Goal: Task Accomplishment & Management: Use online tool/utility

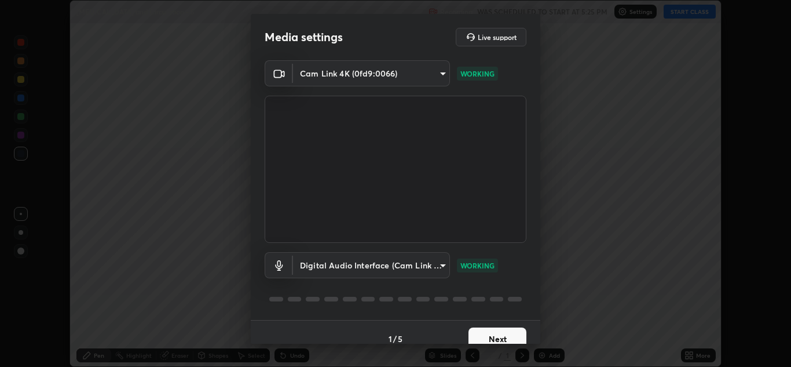
scroll to position [13, 0]
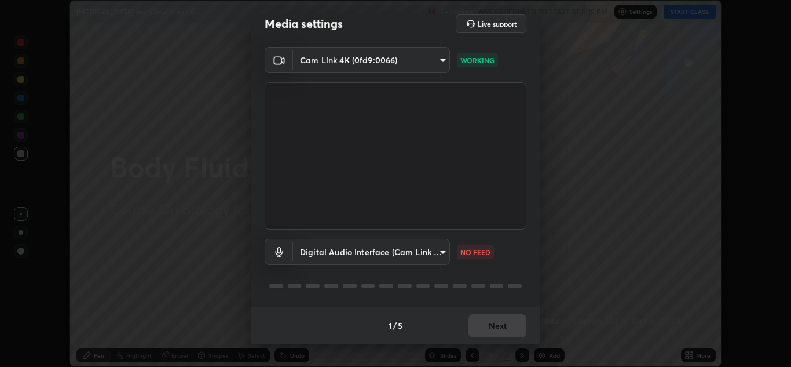
click at [468, 319] on div "1 / 5 Next" at bounding box center [396, 324] width 290 height 37
click at [434, 251] on body "Erase all [MEDICAL_DATA] and Circulation - 5 Recording WAS SCHEDULED TO START A…" at bounding box center [395, 183] width 791 height 367
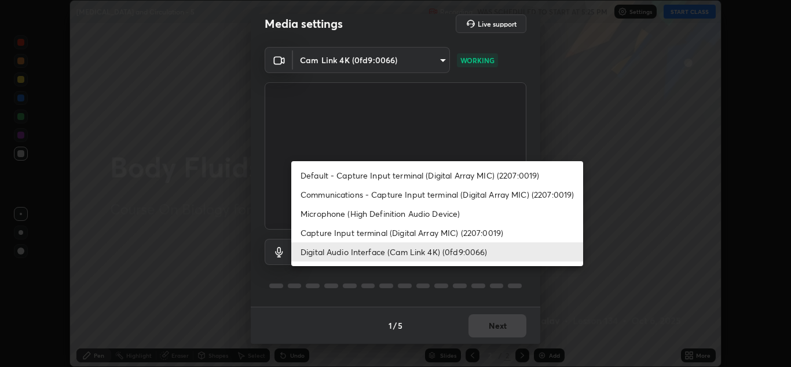
click at [408, 206] on li "Microphone (High Definition Audio Device)" at bounding box center [437, 213] width 292 height 19
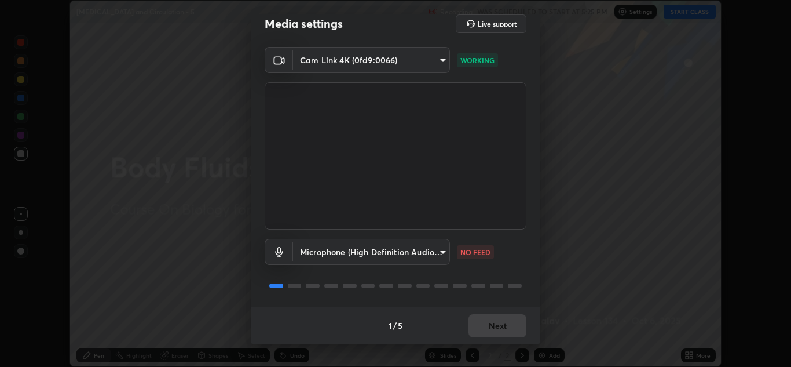
click at [435, 259] on body "Erase all [MEDICAL_DATA] and Circulation - 5 Recording WAS SCHEDULED TO START A…" at bounding box center [395, 183] width 791 height 367
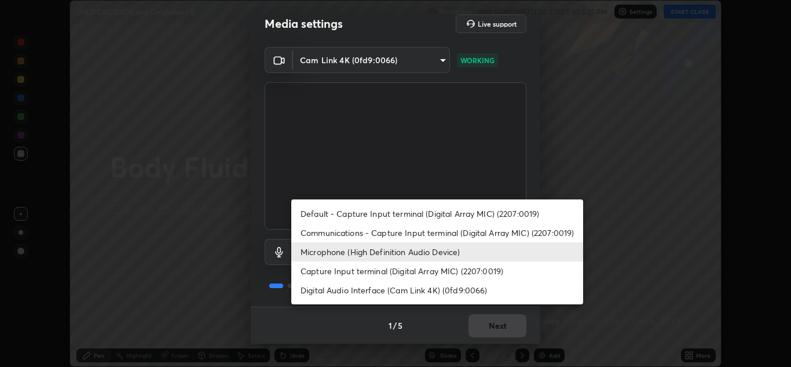
click at [391, 291] on li "Digital Audio Interface (Cam Link 4K) (0fd9:0066)" at bounding box center [437, 289] width 292 height 19
type input "982100a44dc612433311f36baf8083c9f9f1ec29e260bdb0d307f25265b6b0ac"
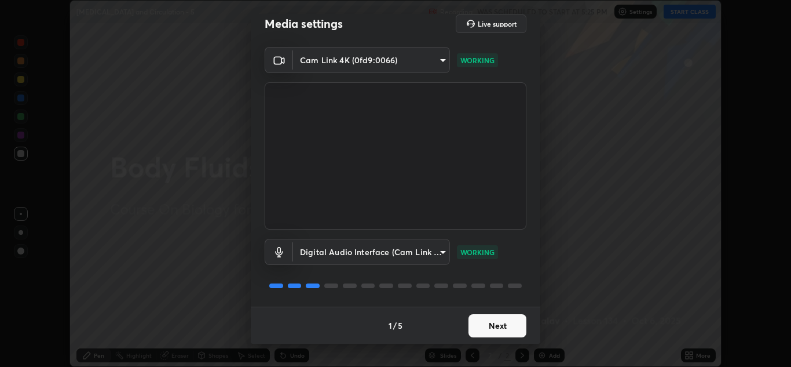
click at [485, 319] on button "Next" at bounding box center [498, 325] width 58 height 23
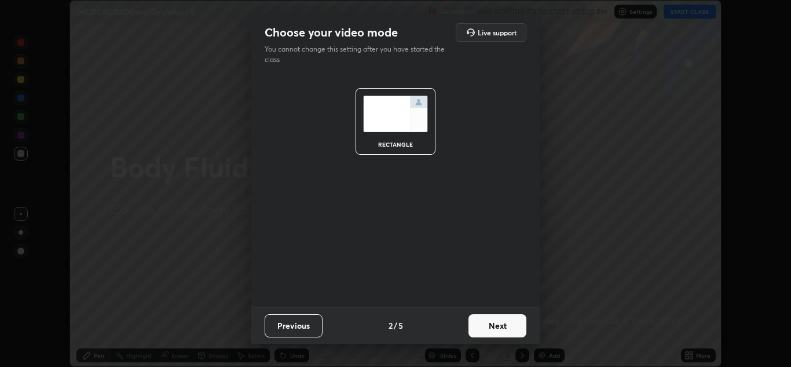
click at [483, 318] on button "Next" at bounding box center [498, 325] width 58 height 23
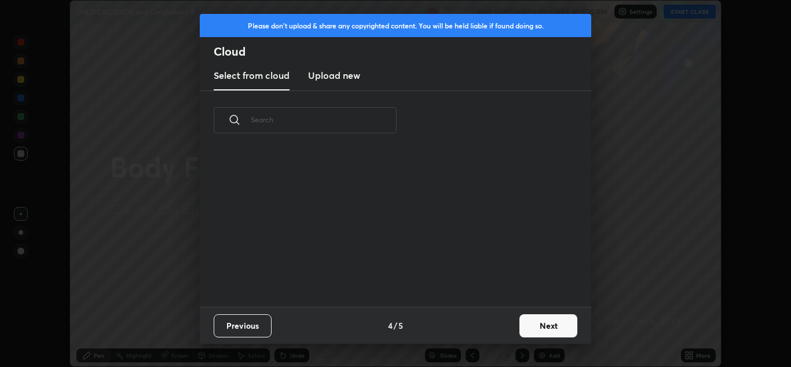
click at [533, 327] on button "Next" at bounding box center [549, 325] width 58 height 23
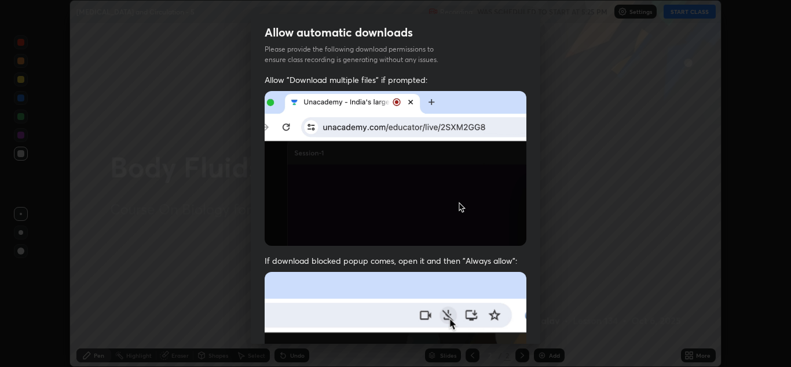
click at [534, 325] on div "Allow "Download multiple files" if prompted: If download blocked popup comes, o…" at bounding box center [396, 318] width 290 height 488
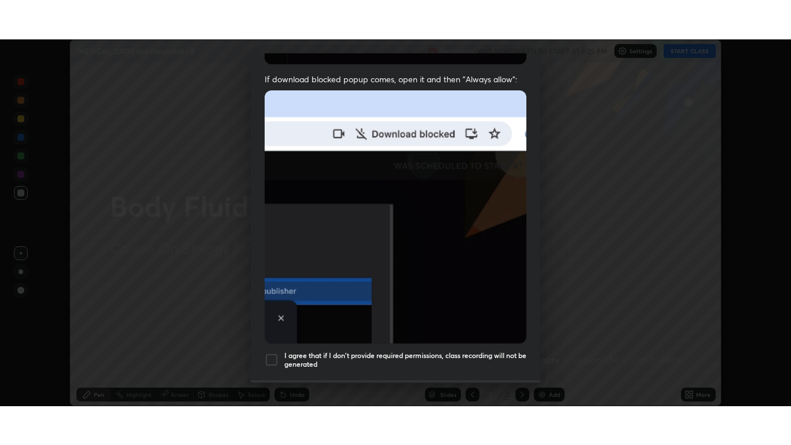
scroll to position [250, 0]
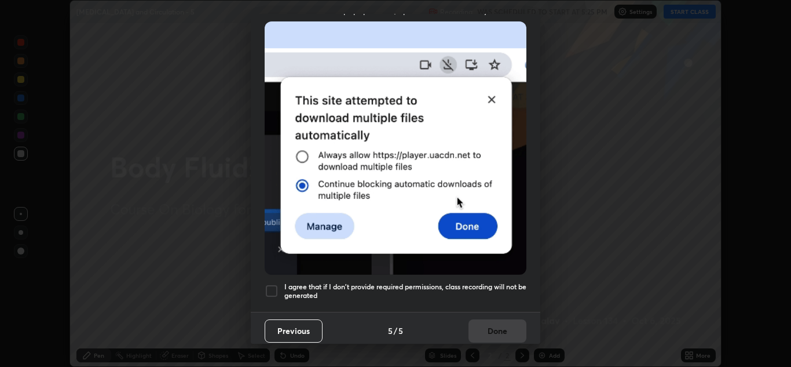
click at [481, 283] on h5 "I agree that if I don't provide required permissions, class recording will not …" at bounding box center [405, 291] width 242 height 18
click at [489, 324] on button "Done" at bounding box center [498, 330] width 58 height 23
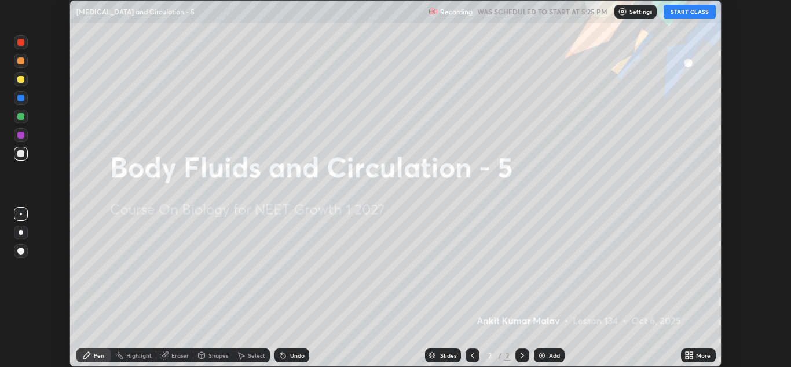
click at [682, 12] on button "START CLASS" at bounding box center [690, 12] width 52 height 14
click at [698, 358] on div "More" at bounding box center [703, 355] width 14 height 6
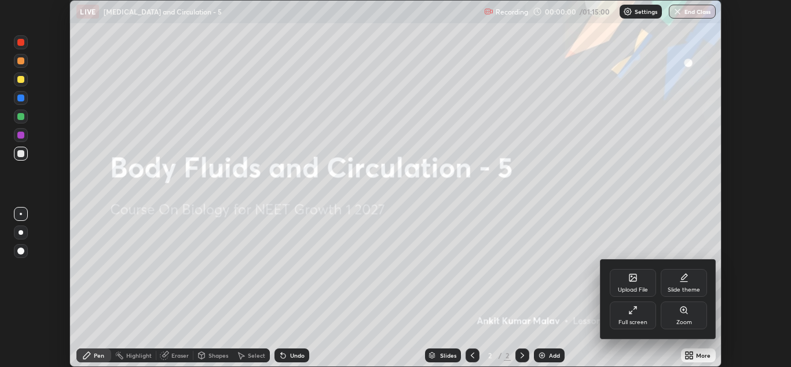
click at [634, 316] on div "Full screen" at bounding box center [633, 315] width 46 height 28
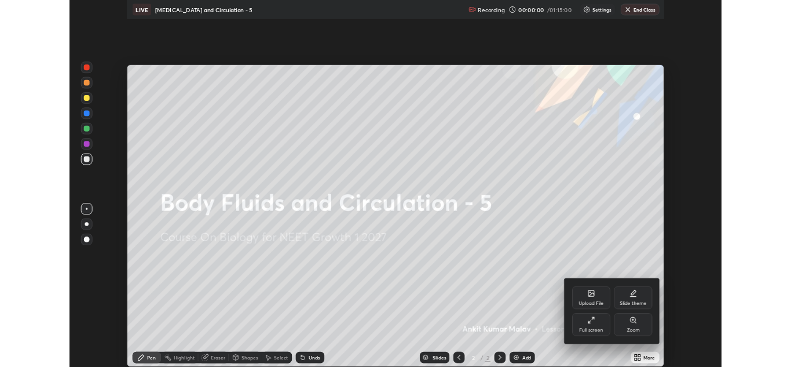
scroll to position [445, 791]
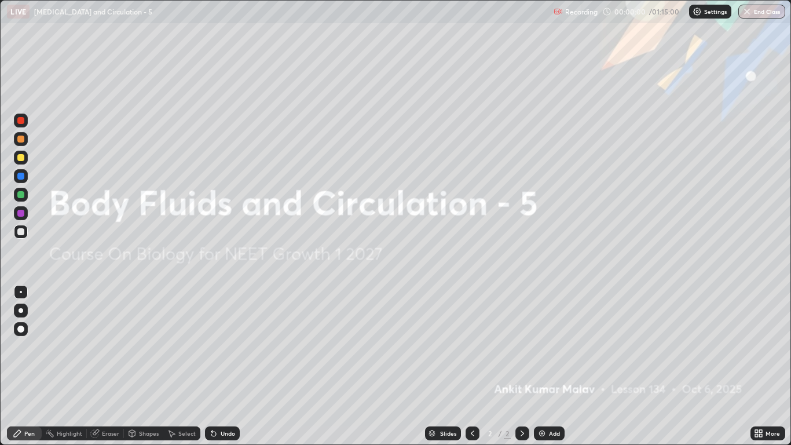
click at [759, 366] on icon at bounding box center [758, 433] width 9 height 9
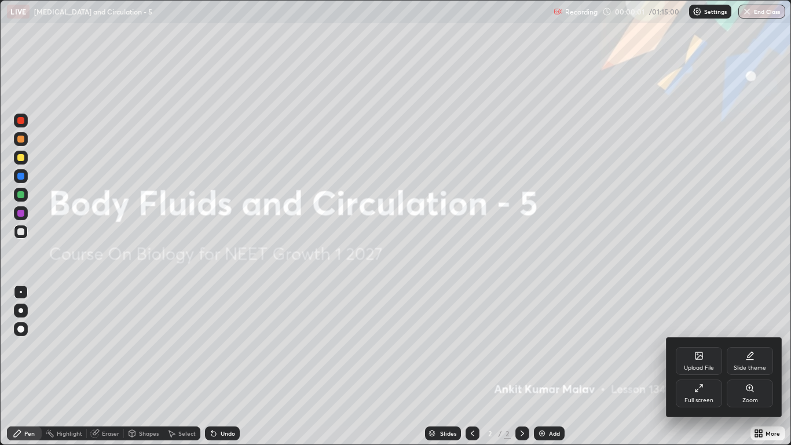
click at [749, 350] on div "Slide theme" at bounding box center [750, 361] width 46 height 28
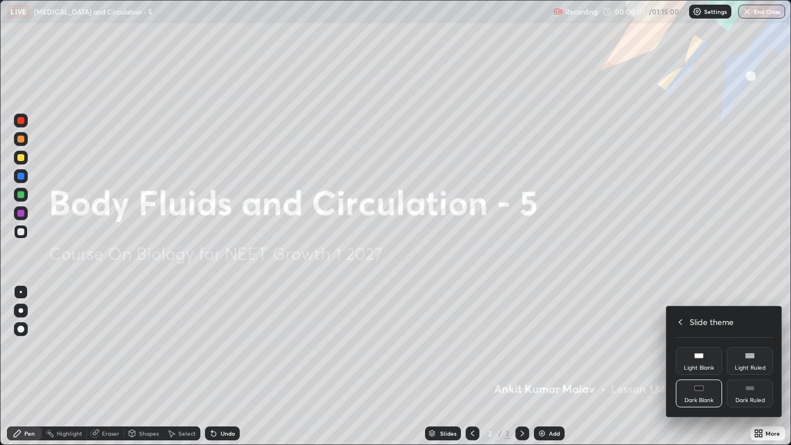
click at [754, 366] on div "Dark Ruled" at bounding box center [750, 393] width 46 height 28
click at [758, 253] on div at bounding box center [395, 222] width 791 height 445
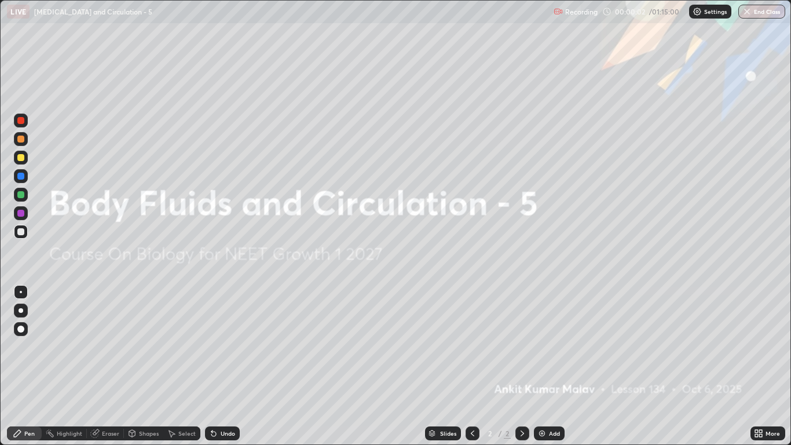
click at [551, 366] on div "Add" at bounding box center [549, 433] width 31 height 14
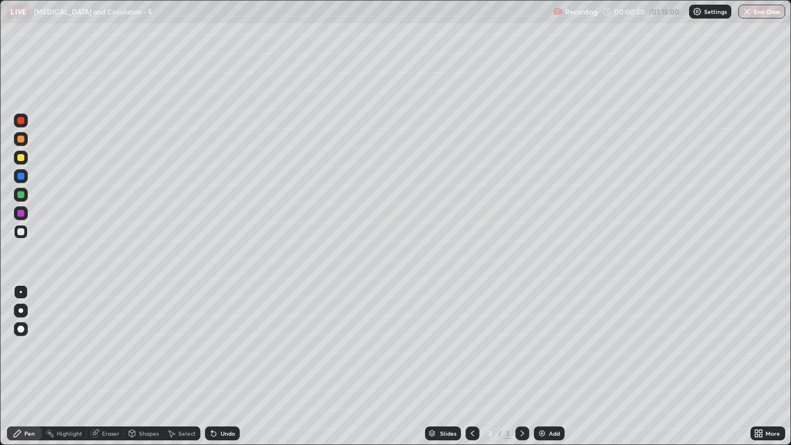
click at [24, 158] on div at bounding box center [20, 157] width 7 height 7
click at [20, 231] on div at bounding box center [20, 231] width 7 height 7
click at [761, 366] on icon at bounding box center [760, 435] width 3 height 3
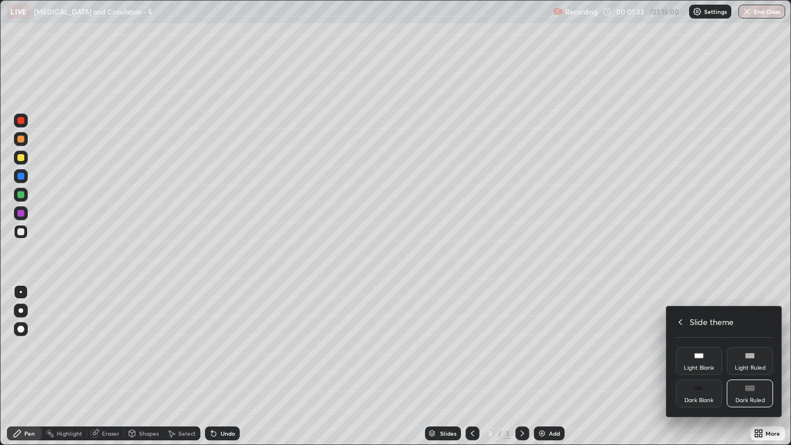
click at [682, 327] on div "Slide theme" at bounding box center [724, 322] width 97 height 12
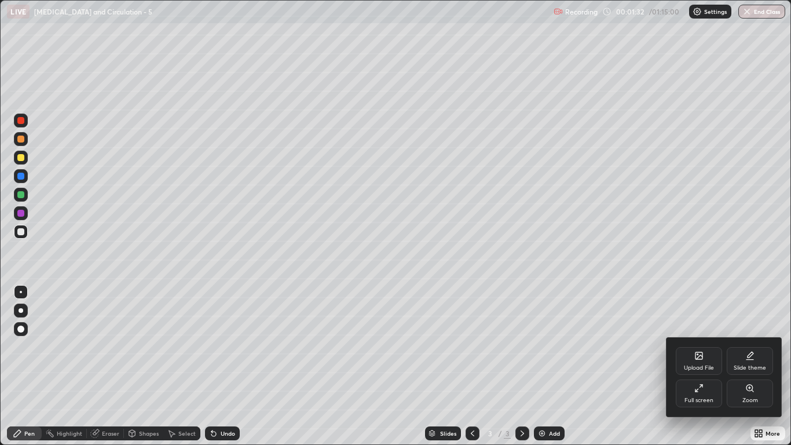
click at [698, 366] on icon at bounding box center [697, 390] width 2 height 2
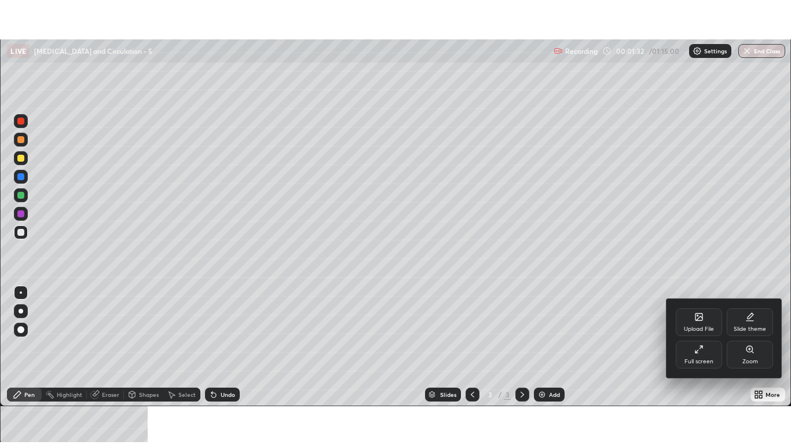
scroll to position [57550, 57126]
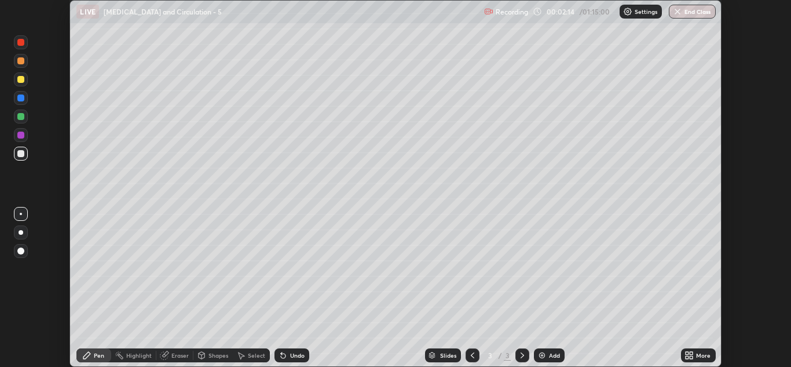
click at [687, 357] on icon at bounding box center [687, 357] width 3 height 3
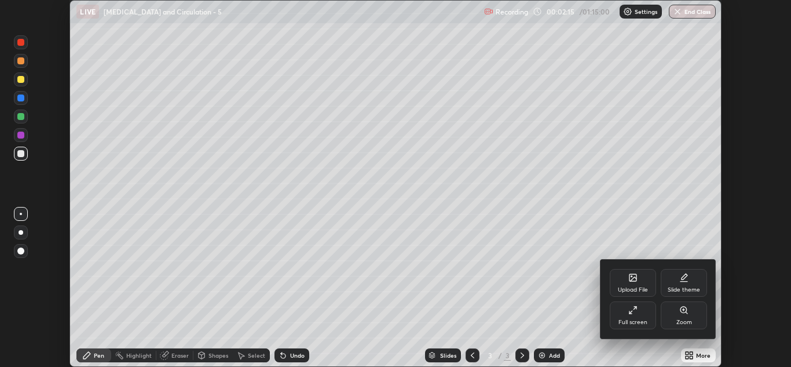
click at [637, 310] on icon at bounding box center [632, 309] width 9 height 9
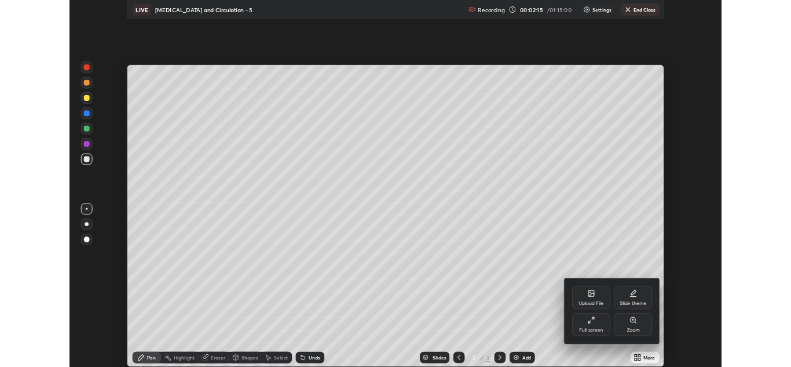
scroll to position [445, 791]
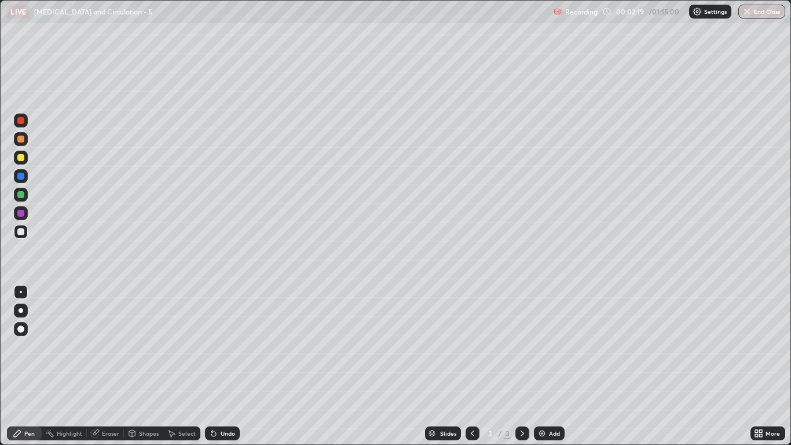
click at [760, 366] on icon at bounding box center [760, 431] width 3 height 3
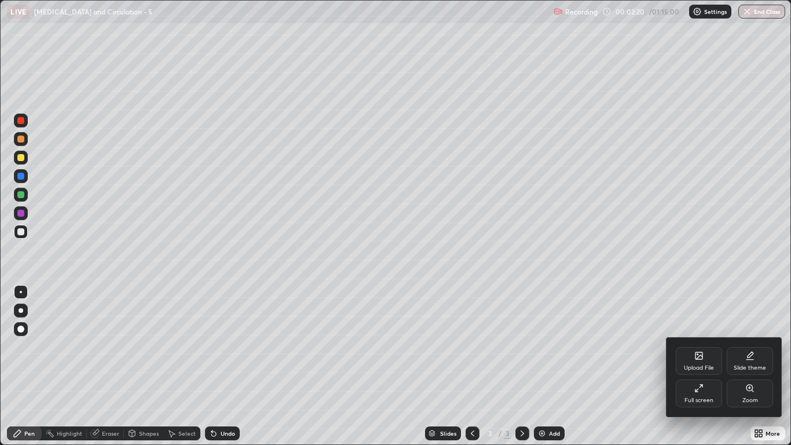
click at [699, 366] on div "Full screen" at bounding box center [699, 393] width 46 height 28
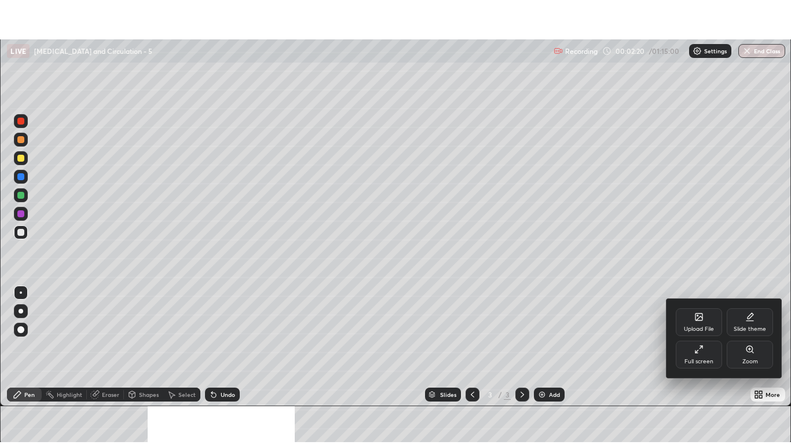
scroll to position [57550, 57126]
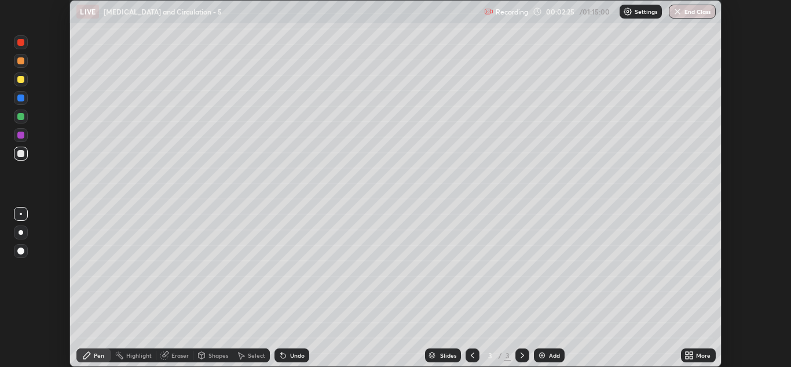
click at [693, 351] on icon at bounding box center [689, 354] width 9 height 9
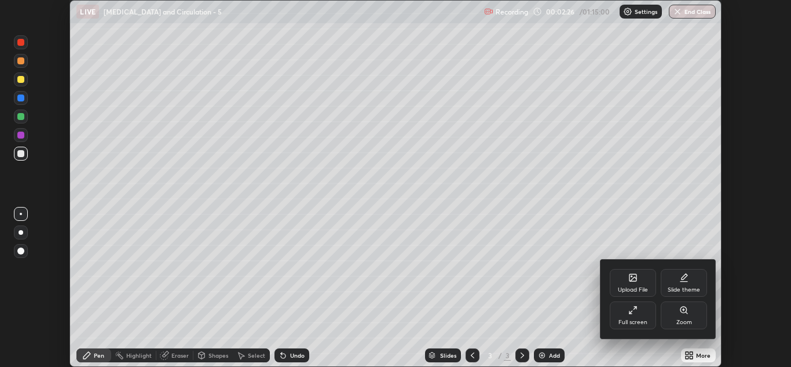
click at [634, 319] on div "Full screen" at bounding box center [633, 322] width 29 height 6
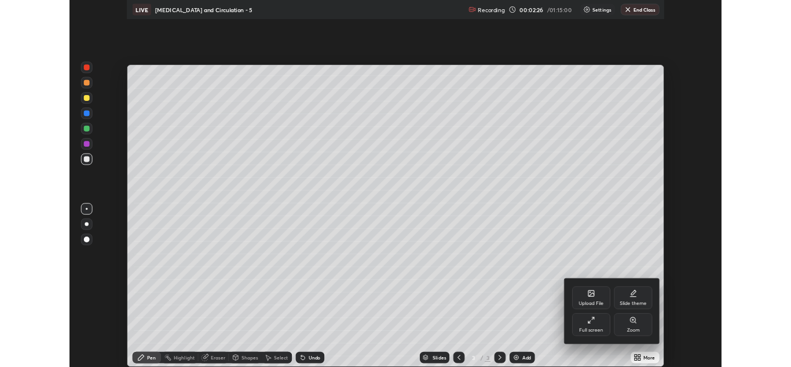
scroll to position [445, 791]
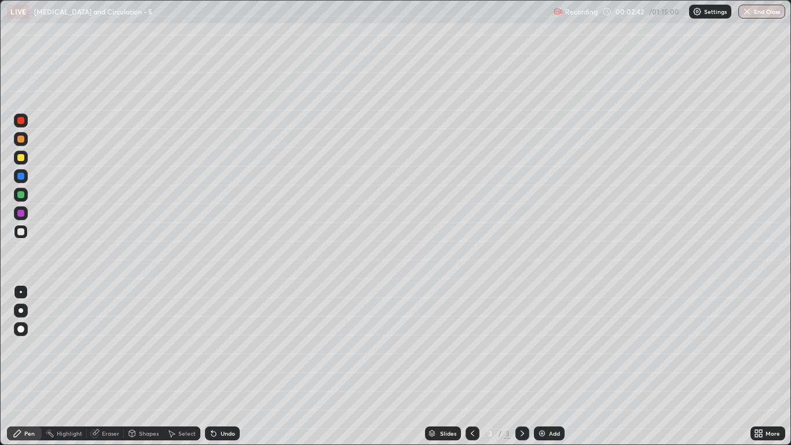
click at [105, 366] on div "Eraser" at bounding box center [110, 433] width 17 height 6
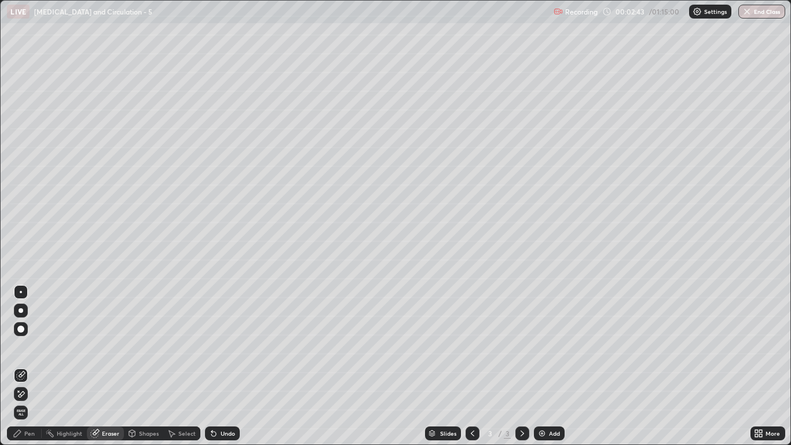
click at [19, 366] on icon at bounding box center [18, 390] width 1 height 1
click at [26, 366] on div "Pen" at bounding box center [24, 433] width 35 height 14
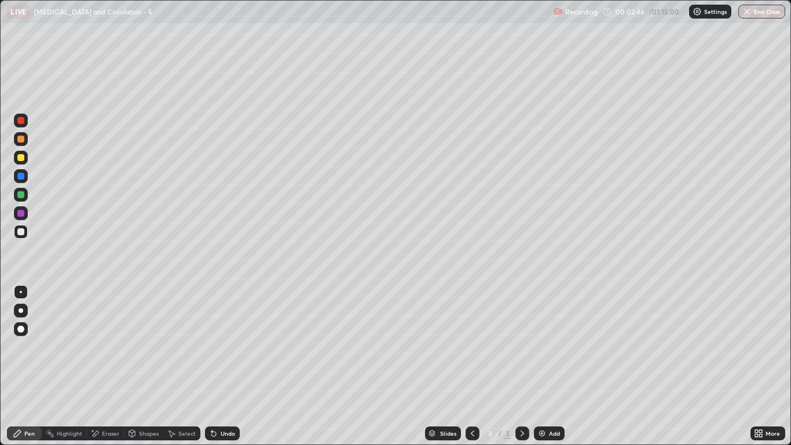
click at [20, 156] on div at bounding box center [20, 157] width 7 height 7
click at [21, 309] on div at bounding box center [21, 310] width 5 height 5
click at [220, 366] on div "Undo" at bounding box center [222, 433] width 35 height 14
click at [221, 366] on div "Undo" at bounding box center [228, 433] width 14 height 6
click at [218, 366] on div "Undo" at bounding box center [222, 433] width 35 height 14
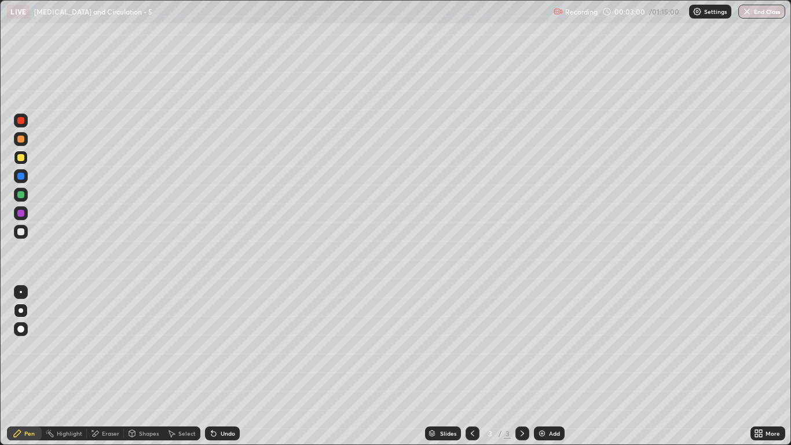
click at [221, 366] on div "Undo" at bounding box center [228, 433] width 14 height 6
click at [17, 232] on div at bounding box center [20, 231] width 7 height 7
click at [23, 195] on div at bounding box center [20, 194] width 7 height 7
click at [217, 366] on div "Undo" at bounding box center [222, 433] width 35 height 14
click at [20, 235] on div at bounding box center [20, 231] width 7 height 7
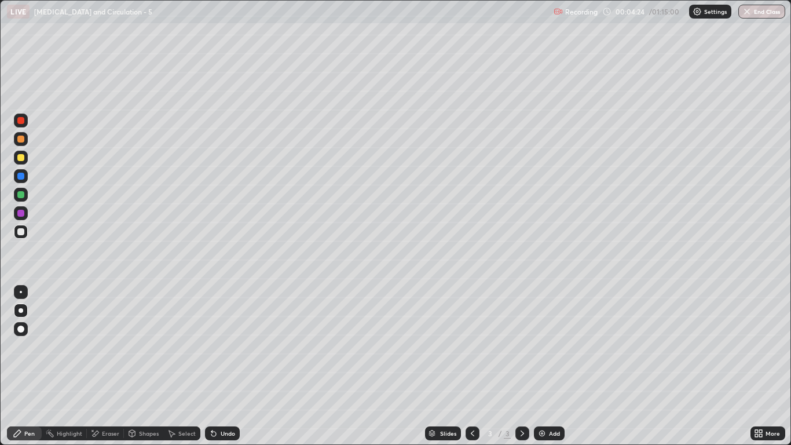
click at [21, 159] on div at bounding box center [20, 157] width 7 height 7
click at [26, 235] on div at bounding box center [21, 232] width 14 height 14
click at [15, 153] on div at bounding box center [21, 158] width 14 height 14
click at [216, 366] on icon at bounding box center [213, 433] width 9 height 9
click at [211, 366] on icon at bounding box center [211, 430] width 1 height 1
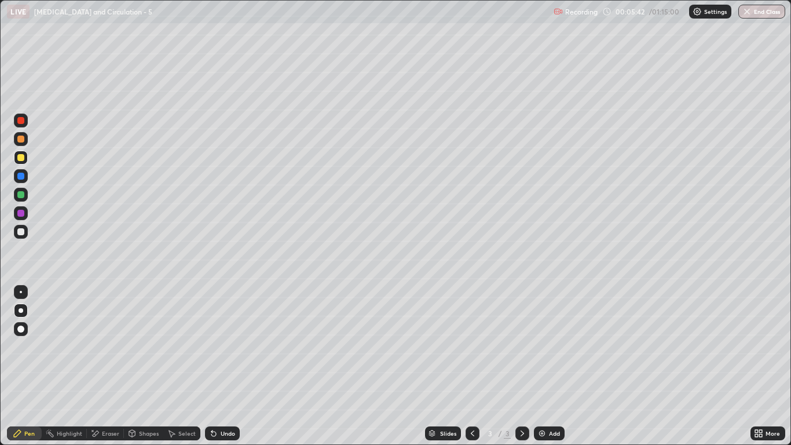
click at [23, 159] on div at bounding box center [20, 157] width 7 height 7
click at [23, 140] on div at bounding box center [20, 139] width 7 height 7
click at [24, 196] on div at bounding box center [20, 194] width 7 height 7
click at [19, 152] on div at bounding box center [21, 158] width 14 height 14
click at [23, 159] on div at bounding box center [20, 157] width 7 height 7
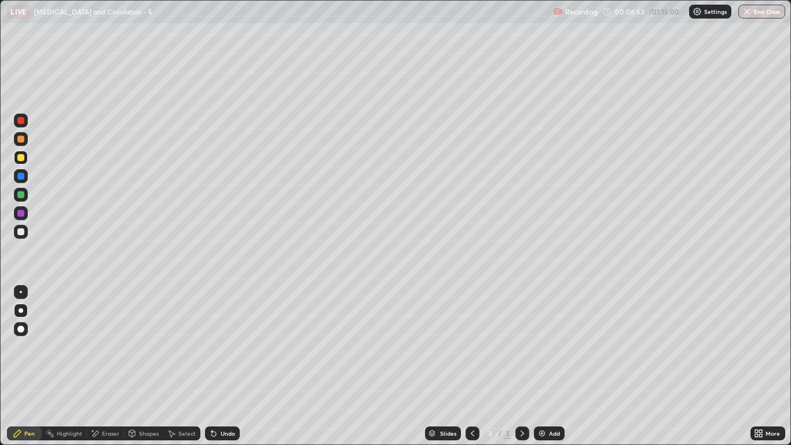
click at [24, 194] on div at bounding box center [20, 194] width 7 height 7
click at [21, 159] on div at bounding box center [20, 157] width 7 height 7
click at [100, 366] on div "Eraser" at bounding box center [105, 433] width 37 height 14
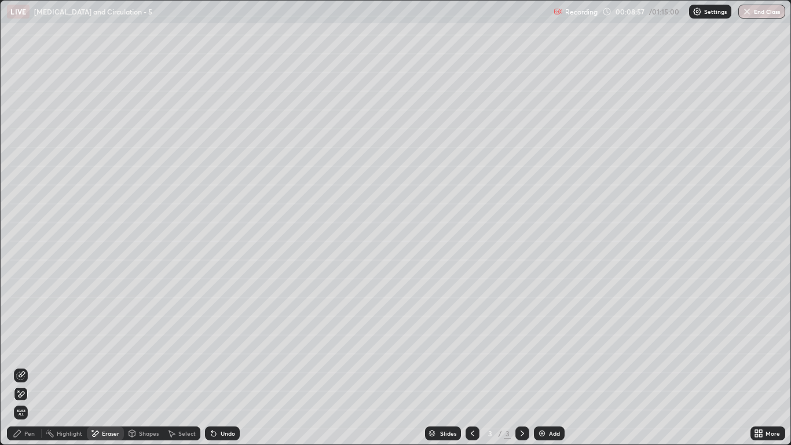
click at [27, 366] on div "Pen" at bounding box center [29, 433] width 10 height 6
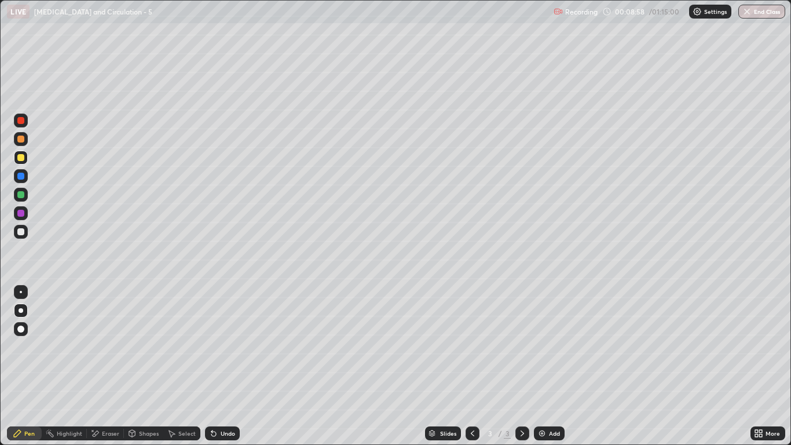
click at [21, 141] on div at bounding box center [20, 139] width 7 height 7
click at [223, 366] on div "Undo" at bounding box center [228, 433] width 14 height 6
click at [24, 229] on div at bounding box center [20, 231] width 7 height 7
click at [21, 155] on div at bounding box center [20, 157] width 7 height 7
click at [21, 195] on div at bounding box center [20, 194] width 7 height 7
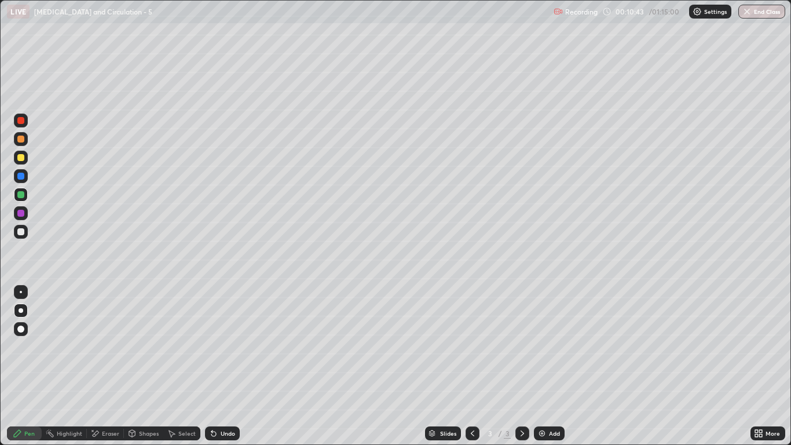
click at [21, 215] on div at bounding box center [20, 213] width 7 height 7
click at [543, 366] on img at bounding box center [541, 433] width 9 height 9
click at [17, 232] on div at bounding box center [20, 231] width 7 height 7
click at [472, 366] on icon at bounding box center [472, 433] width 9 height 9
click at [213, 366] on icon at bounding box center [213, 433] width 5 height 5
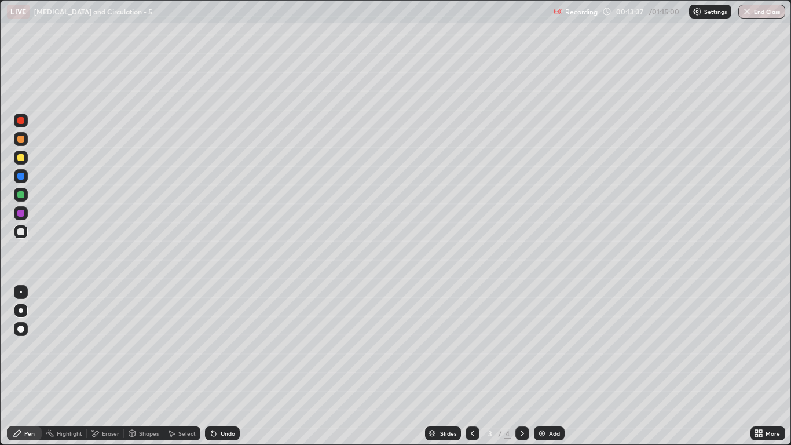
click at [214, 366] on icon at bounding box center [213, 433] width 5 height 5
click at [215, 366] on icon at bounding box center [213, 433] width 9 height 9
click at [518, 366] on icon at bounding box center [522, 433] width 9 height 9
click at [20, 162] on div at bounding box center [21, 158] width 14 height 14
click at [22, 237] on div at bounding box center [21, 232] width 14 height 14
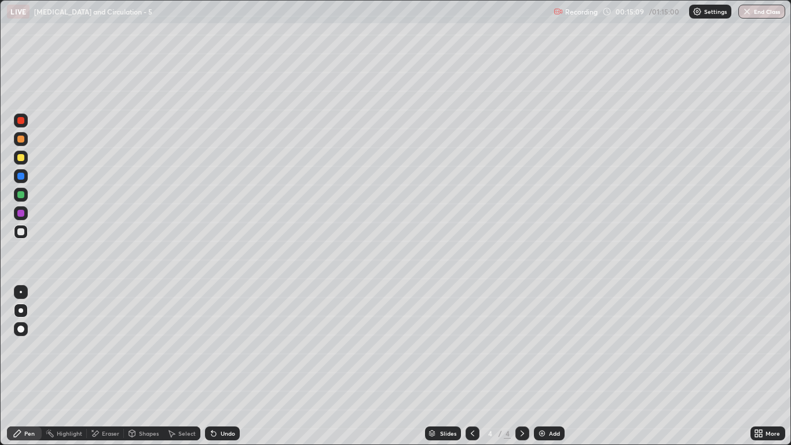
click at [23, 155] on div at bounding box center [20, 157] width 7 height 7
click at [16, 233] on div at bounding box center [21, 232] width 14 height 14
click at [25, 233] on div at bounding box center [21, 232] width 14 height 14
click at [24, 196] on div at bounding box center [20, 194] width 7 height 7
click at [216, 366] on icon at bounding box center [213, 433] width 9 height 9
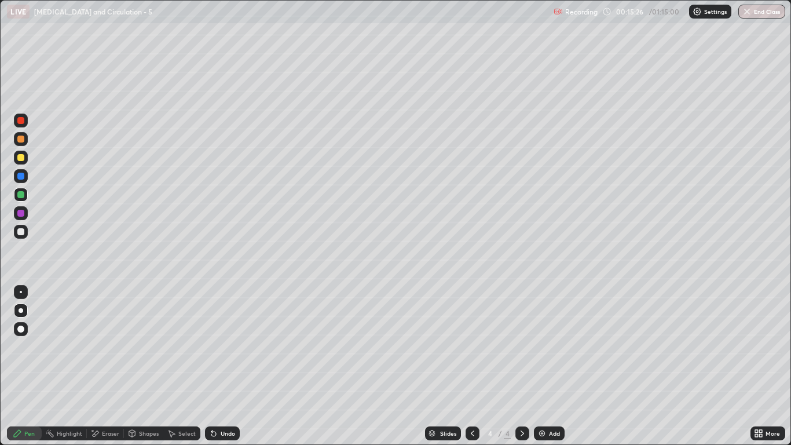
click at [218, 366] on div "Undo" at bounding box center [222, 433] width 35 height 14
click at [17, 230] on div at bounding box center [20, 231] width 7 height 7
click at [19, 196] on div at bounding box center [20, 194] width 7 height 7
click at [23, 163] on div at bounding box center [21, 158] width 14 height 14
click at [211, 366] on icon at bounding box center [211, 430] width 1 height 1
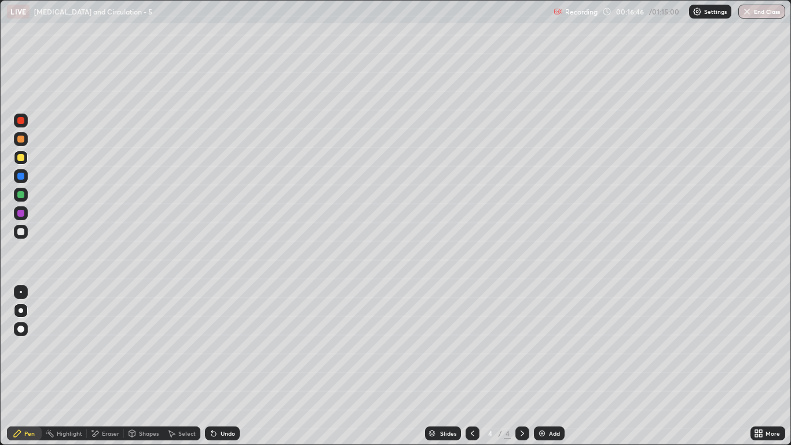
click at [23, 200] on div at bounding box center [21, 195] width 14 height 14
click at [21, 215] on div at bounding box center [20, 213] width 7 height 7
click at [21, 199] on div at bounding box center [21, 195] width 14 height 14
click at [20, 232] on div at bounding box center [20, 231] width 7 height 7
click at [23, 141] on div at bounding box center [20, 139] width 7 height 7
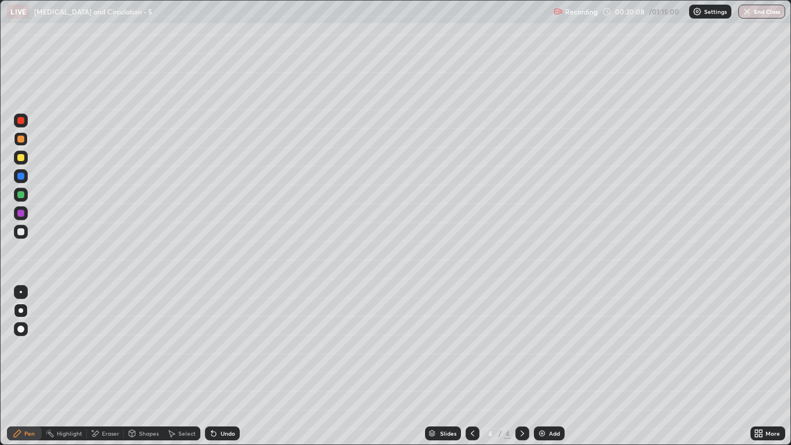
click at [539, 366] on img at bounding box center [541, 433] width 9 height 9
click at [21, 234] on div at bounding box center [20, 231] width 7 height 7
click at [158, 32] on button "Undo" at bounding box center [171, 38] width 34 height 14
click at [22, 159] on div at bounding box center [20, 157] width 7 height 7
click at [217, 366] on div "Undo" at bounding box center [222, 433] width 35 height 14
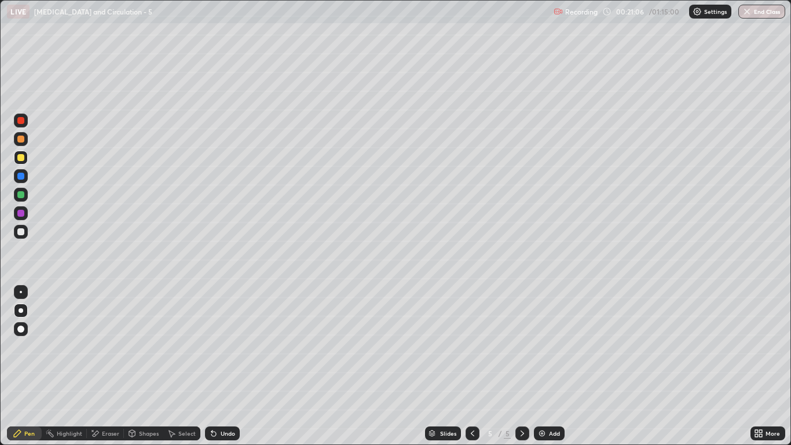
click at [222, 366] on div "Undo" at bounding box center [228, 433] width 14 height 6
click at [213, 366] on icon at bounding box center [213, 433] width 5 height 5
click at [216, 366] on icon at bounding box center [213, 433] width 9 height 9
click at [214, 366] on icon at bounding box center [213, 433] width 9 height 9
click at [213, 366] on icon at bounding box center [213, 433] width 5 height 5
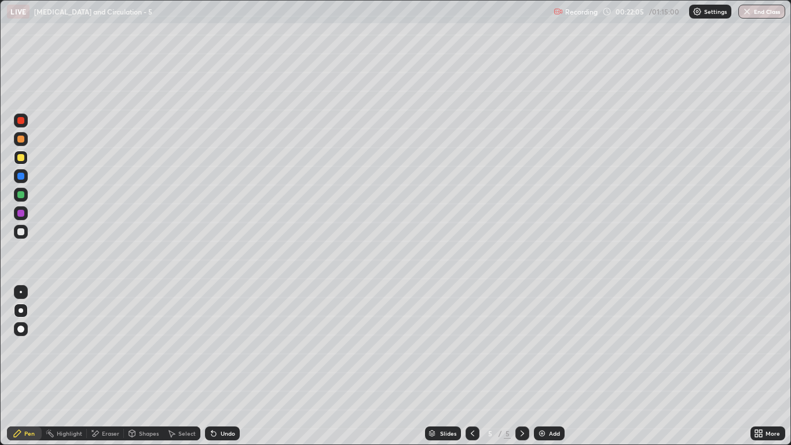
click at [17, 227] on div at bounding box center [21, 232] width 14 height 14
click at [19, 195] on div at bounding box center [20, 194] width 7 height 7
click at [20, 231] on div at bounding box center [20, 231] width 7 height 7
click at [220, 366] on div "Undo" at bounding box center [222, 433] width 35 height 14
click at [23, 213] on div at bounding box center [20, 213] width 7 height 7
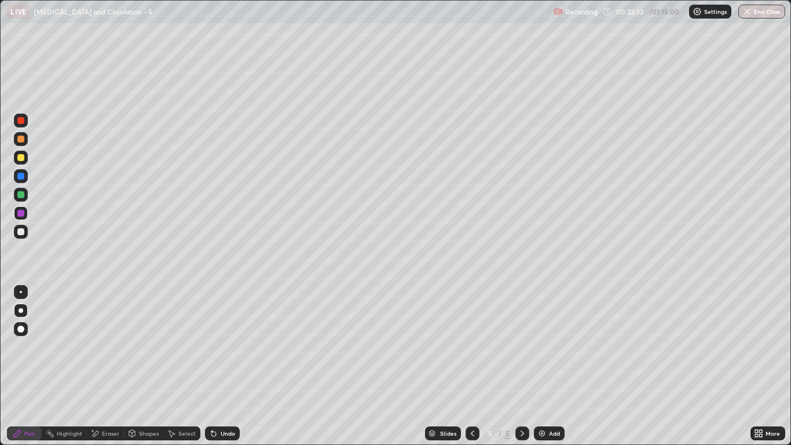
click at [21, 232] on div at bounding box center [20, 231] width 7 height 7
click at [212, 366] on icon at bounding box center [213, 433] width 5 height 5
click at [25, 196] on div at bounding box center [21, 195] width 14 height 14
click at [21, 232] on div at bounding box center [20, 231] width 7 height 7
click at [220, 366] on div "Undo" at bounding box center [222, 433] width 35 height 14
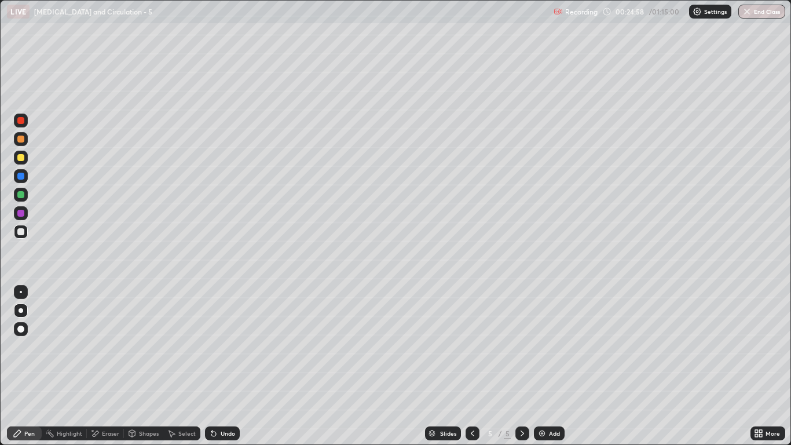
click at [215, 366] on icon at bounding box center [213, 433] width 9 height 9
click at [212, 366] on icon at bounding box center [213, 433] width 5 height 5
click at [229, 366] on div "Undo" at bounding box center [222, 433] width 35 height 14
click at [214, 366] on icon at bounding box center [213, 433] width 5 height 5
click at [213, 366] on icon at bounding box center [213, 433] width 5 height 5
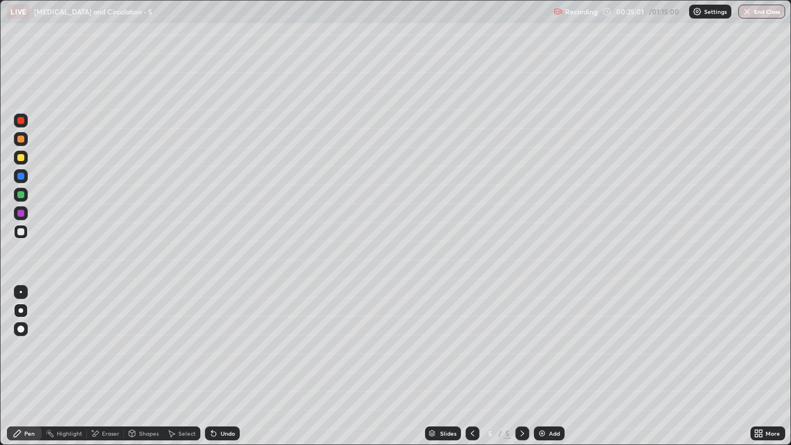
click at [212, 366] on icon at bounding box center [213, 433] width 5 height 5
click at [19, 158] on div at bounding box center [20, 157] width 7 height 7
click at [547, 366] on div "Add" at bounding box center [549, 433] width 31 height 14
click at [23, 231] on div at bounding box center [20, 231] width 7 height 7
click at [20, 157] on div at bounding box center [20, 157] width 7 height 7
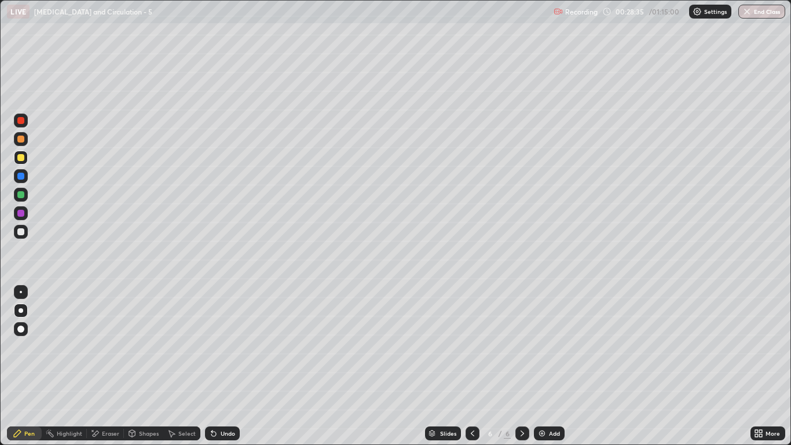
click at [24, 234] on div at bounding box center [20, 231] width 7 height 7
click at [217, 366] on icon at bounding box center [213, 433] width 9 height 9
click at [21, 193] on div at bounding box center [20, 194] width 7 height 7
click at [20, 232] on div at bounding box center [20, 231] width 7 height 7
click at [27, 193] on div at bounding box center [21, 195] width 14 height 14
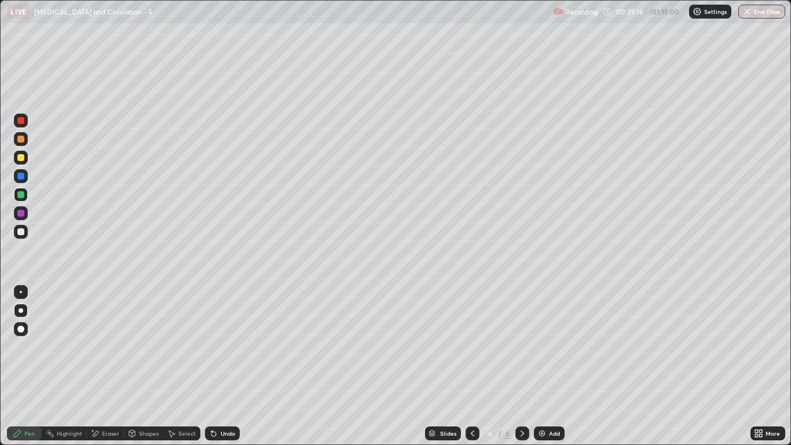
click at [21, 161] on div at bounding box center [21, 158] width 14 height 14
click at [21, 195] on div at bounding box center [20, 194] width 7 height 7
click at [21, 156] on div at bounding box center [20, 157] width 7 height 7
click at [21, 140] on div at bounding box center [20, 139] width 7 height 7
click at [21, 193] on div at bounding box center [20, 194] width 7 height 7
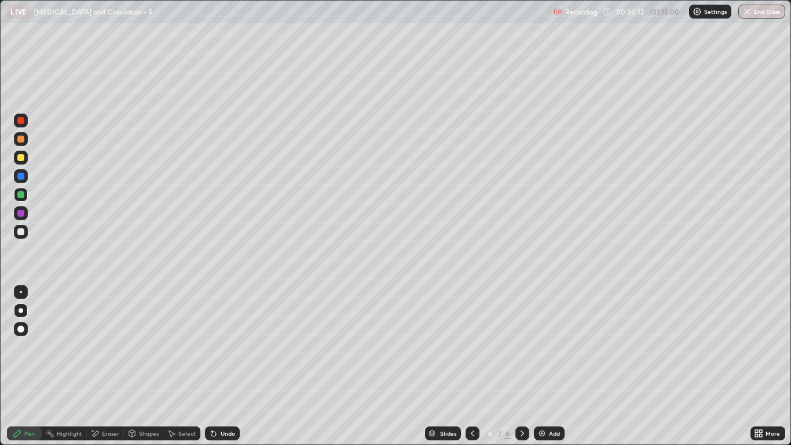
click at [21, 158] on div at bounding box center [20, 157] width 7 height 7
click at [20, 195] on div at bounding box center [20, 194] width 7 height 7
click at [22, 157] on div at bounding box center [20, 157] width 7 height 7
click at [23, 197] on div at bounding box center [20, 194] width 7 height 7
click at [221, 366] on div "Undo" at bounding box center [228, 433] width 14 height 6
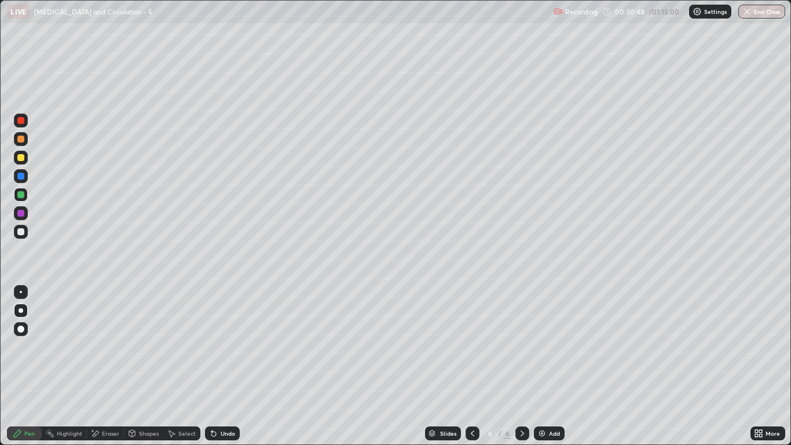
click at [221, 366] on div "Undo" at bounding box center [222, 433] width 35 height 14
click at [211, 366] on icon at bounding box center [213, 433] width 5 height 5
click at [19, 159] on div at bounding box center [20, 157] width 7 height 7
click at [19, 195] on div at bounding box center [20, 194] width 7 height 7
click at [23, 158] on div at bounding box center [20, 157] width 7 height 7
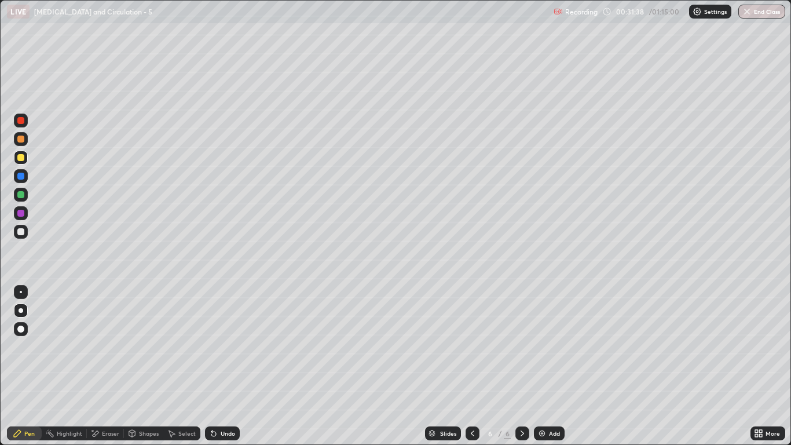
click at [21, 232] on div at bounding box center [20, 231] width 7 height 7
click at [173, 366] on div "Select" at bounding box center [181, 433] width 37 height 14
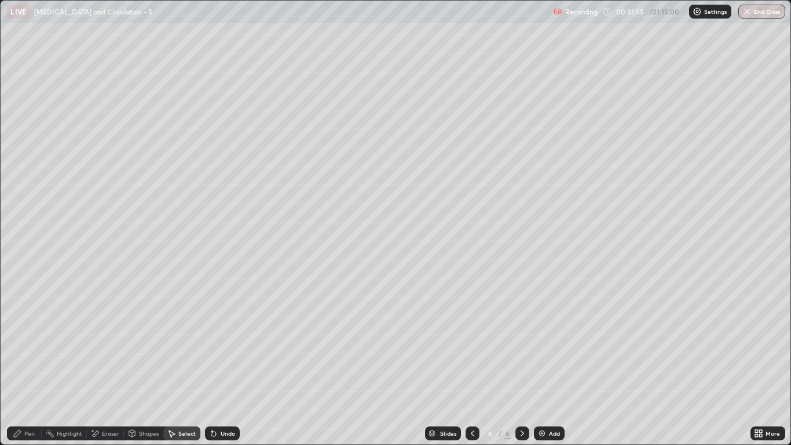
click at [33, 366] on div "Pen" at bounding box center [29, 433] width 10 height 6
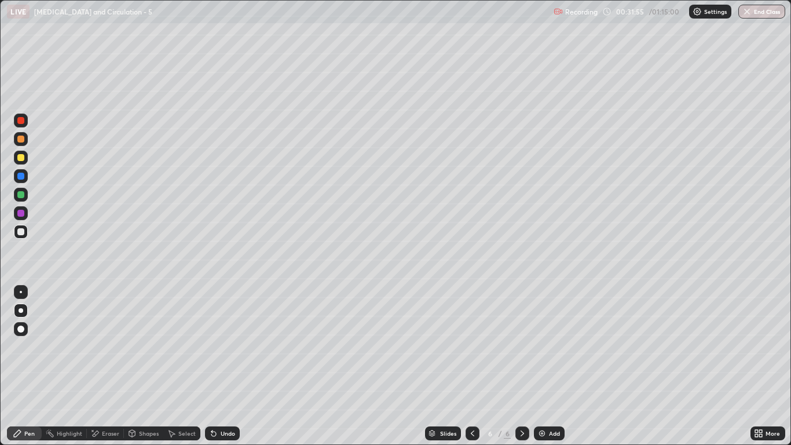
click at [212, 366] on icon at bounding box center [213, 433] width 9 height 9
click at [21, 176] on div at bounding box center [20, 176] width 7 height 7
click at [20, 196] on div at bounding box center [20, 194] width 7 height 7
click at [211, 366] on icon at bounding box center [211, 430] width 1 height 1
click at [218, 366] on div "Undo" at bounding box center [222, 433] width 35 height 14
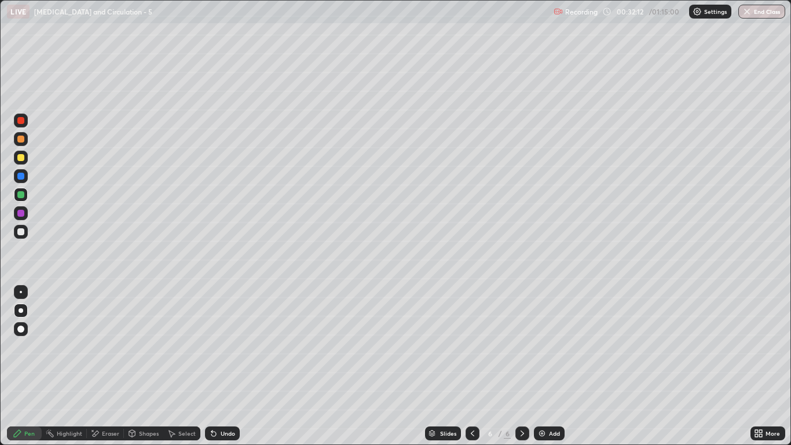
click at [218, 366] on div "Undo" at bounding box center [222, 433] width 35 height 14
click at [20, 214] on div at bounding box center [20, 213] width 7 height 7
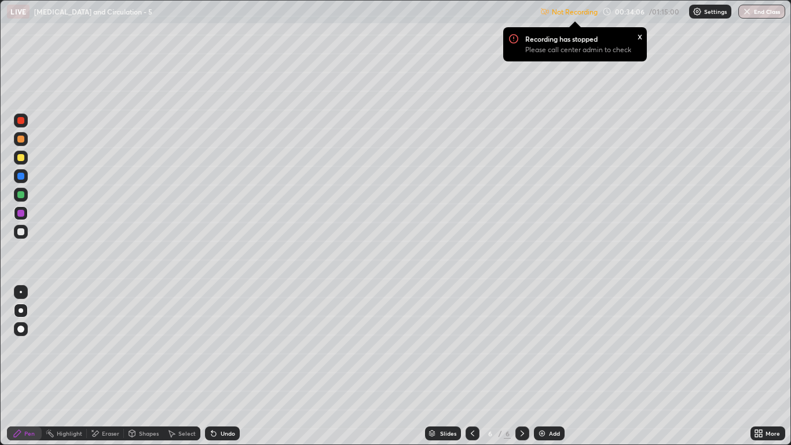
click at [21, 232] on div at bounding box center [20, 231] width 7 height 7
click at [22, 196] on div at bounding box center [20, 194] width 7 height 7
click at [213, 366] on icon at bounding box center [213, 433] width 5 height 5
click at [24, 232] on div at bounding box center [20, 231] width 7 height 7
click at [23, 195] on div at bounding box center [20, 194] width 7 height 7
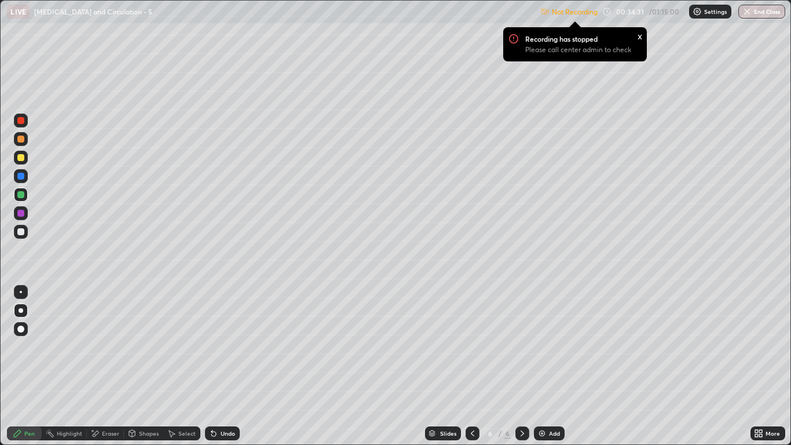
click at [21, 160] on div at bounding box center [20, 157] width 7 height 7
click at [213, 366] on icon at bounding box center [213, 433] width 5 height 5
click at [214, 366] on icon at bounding box center [213, 433] width 5 height 5
click at [211, 366] on icon at bounding box center [213, 433] width 5 height 5
click at [213, 366] on icon at bounding box center [213, 433] width 5 height 5
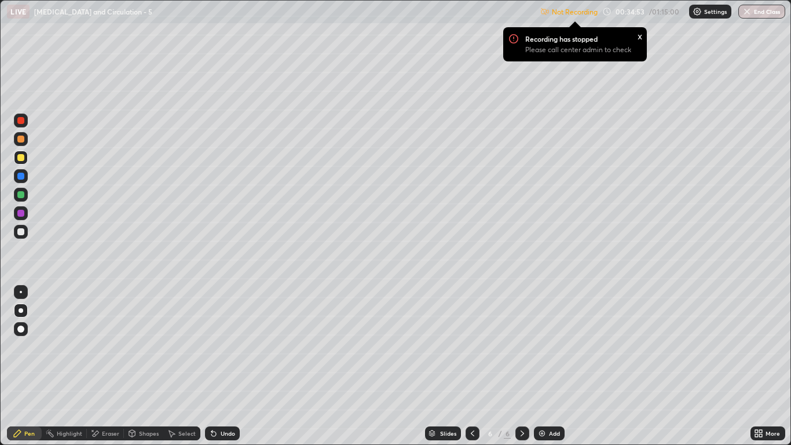
click at [223, 366] on div "Undo" at bounding box center [228, 433] width 14 height 6
click at [224, 366] on div "Undo" at bounding box center [228, 433] width 14 height 6
click at [223, 366] on div "Undo" at bounding box center [228, 433] width 14 height 6
click at [20, 233] on div at bounding box center [20, 231] width 7 height 7
click at [21, 139] on div at bounding box center [20, 139] width 7 height 7
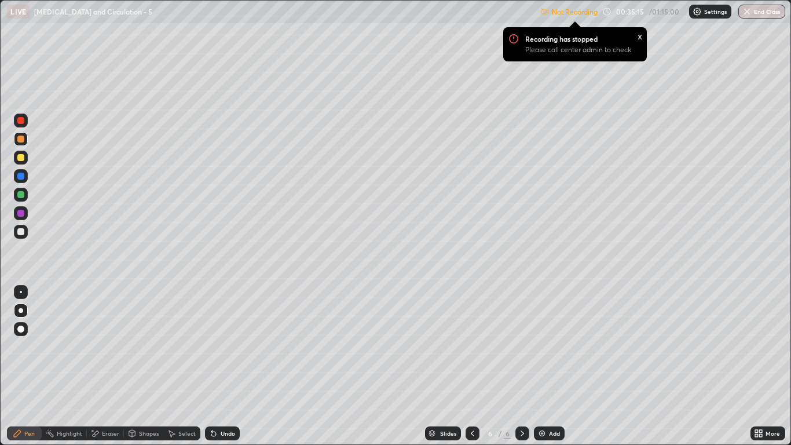
click at [24, 229] on div at bounding box center [20, 231] width 7 height 7
click at [17, 158] on div at bounding box center [21, 158] width 14 height 14
click at [21, 195] on div at bounding box center [20, 194] width 7 height 7
click at [22, 233] on div at bounding box center [20, 231] width 7 height 7
click at [18, 141] on div at bounding box center [20, 139] width 7 height 7
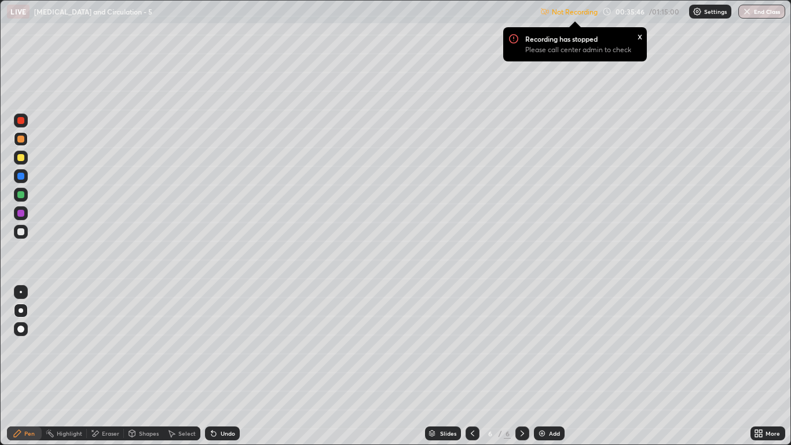
click at [18, 229] on div at bounding box center [20, 231] width 7 height 7
click at [213, 366] on icon at bounding box center [213, 433] width 5 height 5
click at [21, 215] on div at bounding box center [20, 213] width 7 height 7
click at [21, 235] on div at bounding box center [20, 231] width 7 height 7
click at [212, 366] on icon at bounding box center [213, 433] width 5 height 5
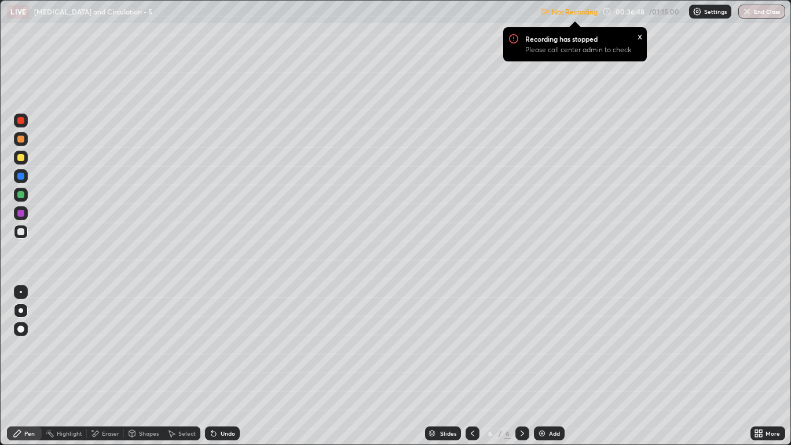
click at [211, 366] on icon at bounding box center [213, 433] width 5 height 5
click at [213, 366] on icon at bounding box center [213, 433] width 5 height 5
click at [212, 366] on icon at bounding box center [213, 433] width 5 height 5
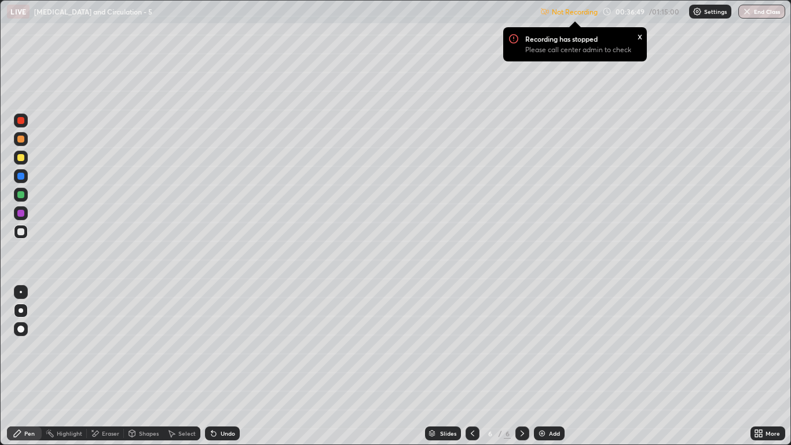
click at [214, 366] on div "Undo" at bounding box center [222, 433] width 35 height 14
click at [25, 233] on div at bounding box center [21, 232] width 14 height 14
click at [21, 213] on div at bounding box center [20, 213] width 7 height 7
click at [217, 366] on div "Undo" at bounding box center [222, 433] width 35 height 14
click at [211, 366] on icon at bounding box center [211, 430] width 1 height 1
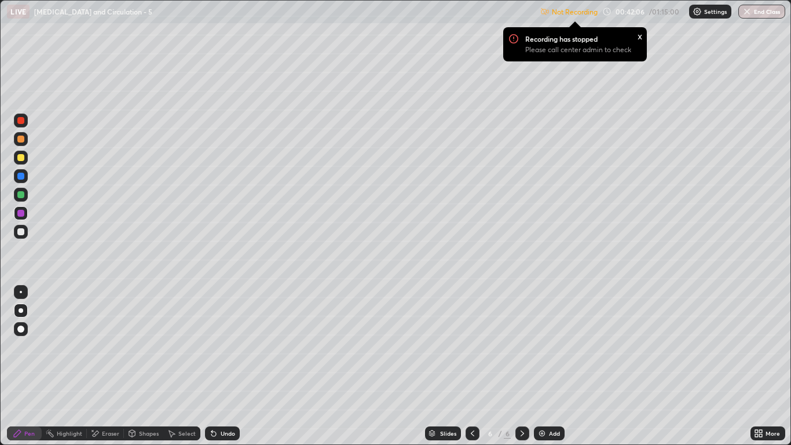
click at [542, 366] on img at bounding box center [541, 433] width 9 height 9
click at [23, 232] on div at bounding box center [20, 231] width 7 height 7
click at [24, 156] on div at bounding box center [20, 157] width 7 height 7
click at [184, 83] on icon at bounding box center [183, 82] width 1 height 1
click at [19, 230] on div at bounding box center [20, 231] width 7 height 7
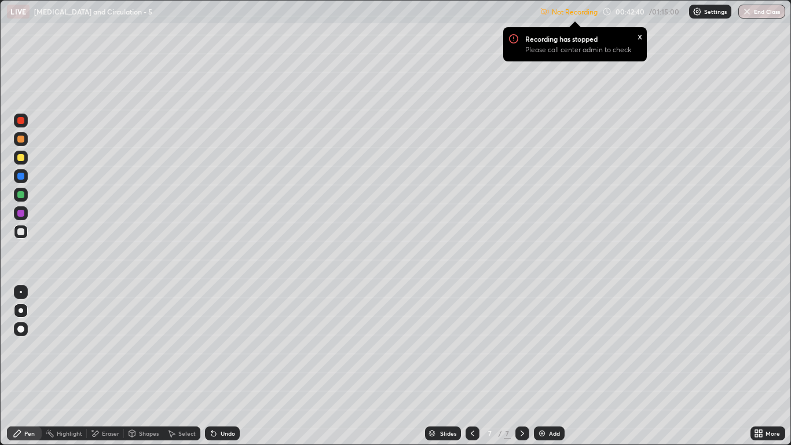
click at [757, 366] on icon at bounding box center [756, 431] width 3 height 3
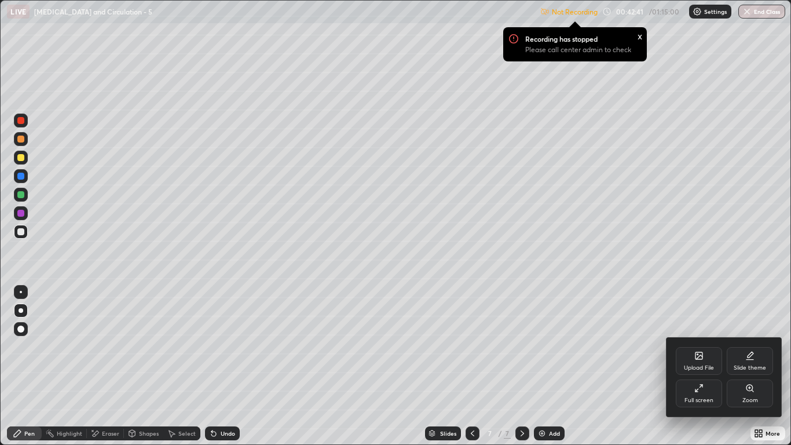
click at [700, 366] on icon at bounding box center [701, 386] width 2 height 2
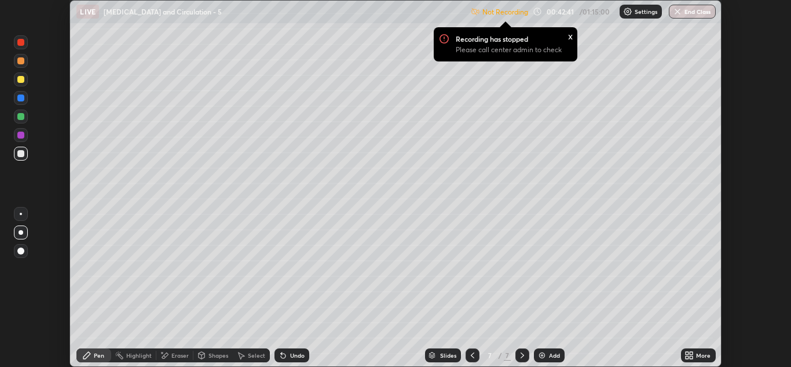
scroll to position [57550, 57126]
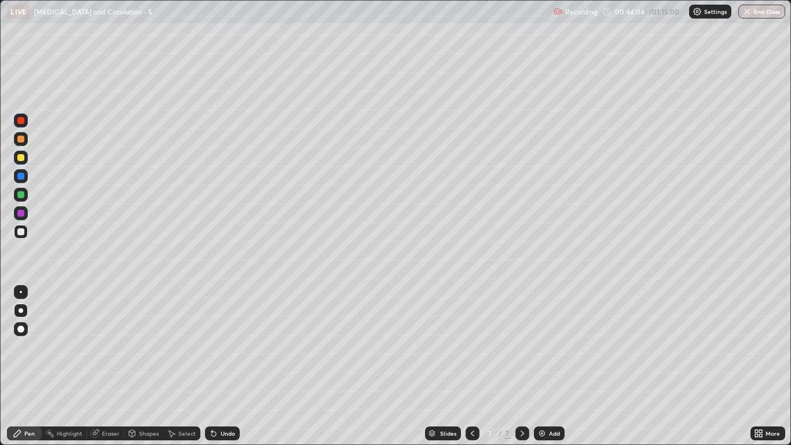
scroll to position [445, 791]
click at [20, 159] on div at bounding box center [20, 157] width 7 height 7
click at [18, 231] on div at bounding box center [20, 231] width 7 height 7
click at [217, 366] on div "Undo" at bounding box center [222, 433] width 35 height 14
click at [215, 366] on icon at bounding box center [213, 433] width 9 height 9
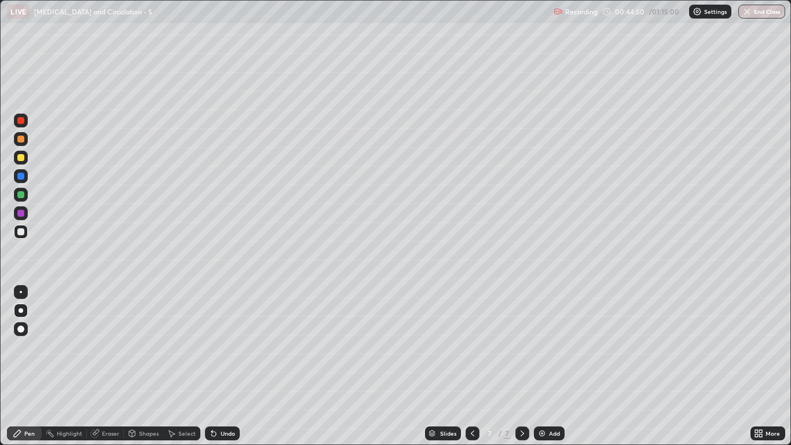
click at [21, 158] on div at bounding box center [20, 157] width 7 height 7
click at [216, 366] on div "Undo" at bounding box center [222, 433] width 35 height 14
click at [213, 366] on icon at bounding box center [213, 433] width 5 height 5
click at [219, 366] on div "Undo" at bounding box center [222, 433] width 35 height 14
click at [221, 366] on div "Undo" at bounding box center [228, 433] width 14 height 6
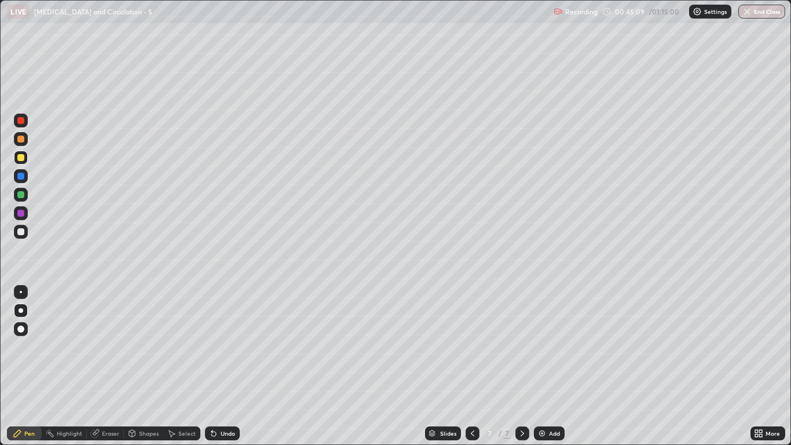
click at [222, 366] on div "Undo" at bounding box center [228, 433] width 14 height 6
click at [21, 162] on div at bounding box center [21, 158] width 14 height 14
click at [21, 231] on div at bounding box center [20, 231] width 7 height 7
click at [21, 195] on div at bounding box center [20, 194] width 7 height 7
click at [22, 237] on div at bounding box center [21, 232] width 14 height 14
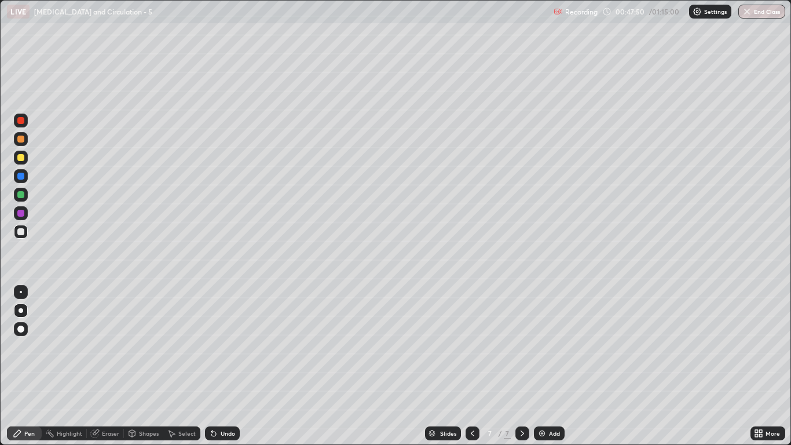
click at [21, 195] on div at bounding box center [20, 194] width 7 height 7
click at [18, 158] on div at bounding box center [20, 157] width 7 height 7
click at [22, 233] on div at bounding box center [20, 231] width 7 height 7
click at [20, 211] on div at bounding box center [20, 213] width 7 height 7
click at [21, 196] on div at bounding box center [20, 194] width 7 height 7
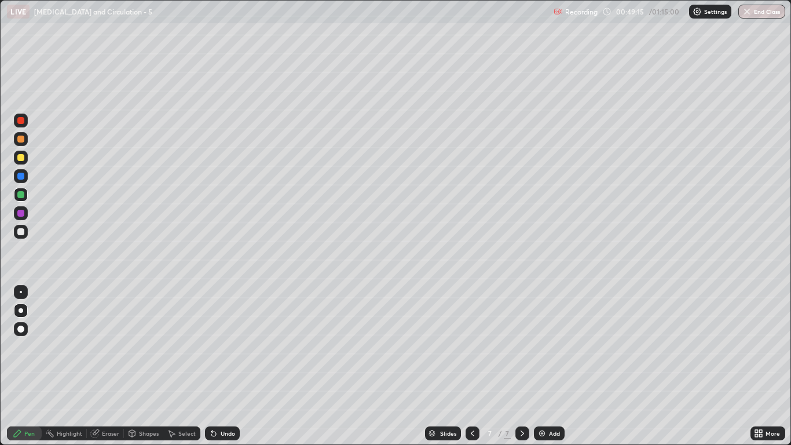
click at [25, 233] on div at bounding box center [21, 232] width 14 height 14
click at [216, 366] on icon at bounding box center [213, 433] width 9 height 9
click at [211, 366] on icon at bounding box center [211, 430] width 1 height 1
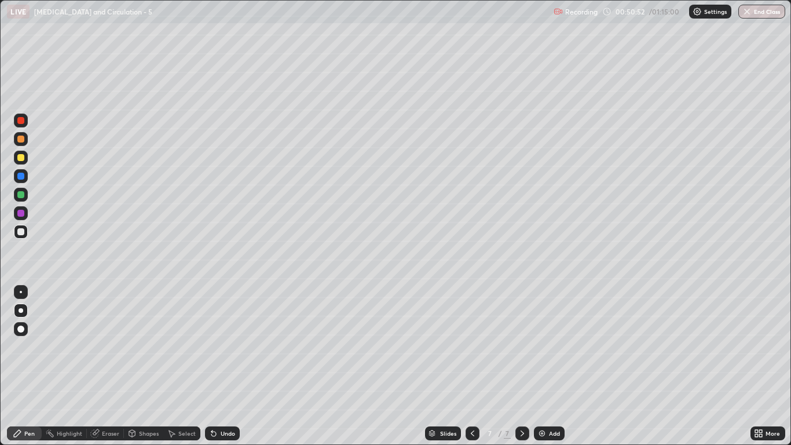
click at [211, 366] on icon at bounding box center [211, 430] width 1 height 1
click at [140, 366] on div "Shapes" at bounding box center [149, 433] width 20 height 6
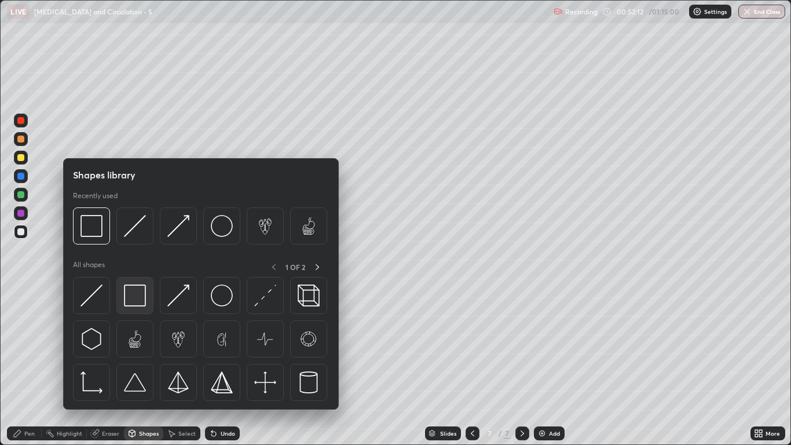
click at [134, 303] on img at bounding box center [135, 295] width 22 height 22
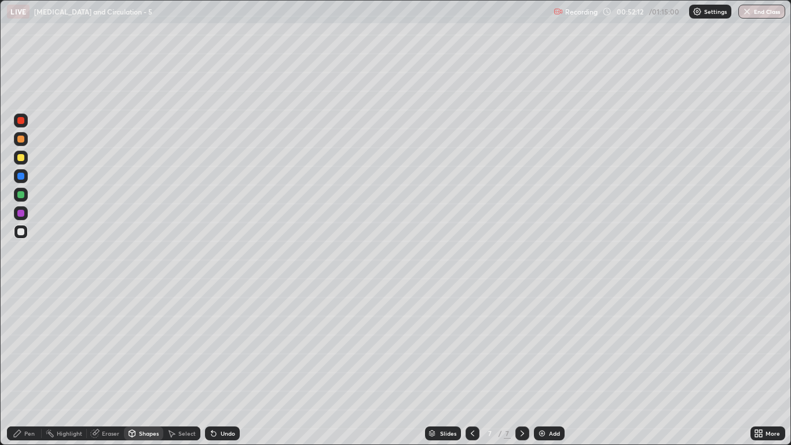
click at [20, 121] on div at bounding box center [20, 120] width 7 height 7
click at [540, 366] on img at bounding box center [541, 433] width 9 height 9
click at [25, 232] on div at bounding box center [21, 232] width 14 height 14
click at [21, 158] on div at bounding box center [20, 157] width 7 height 7
click at [31, 366] on div "Pen" at bounding box center [29, 433] width 10 height 6
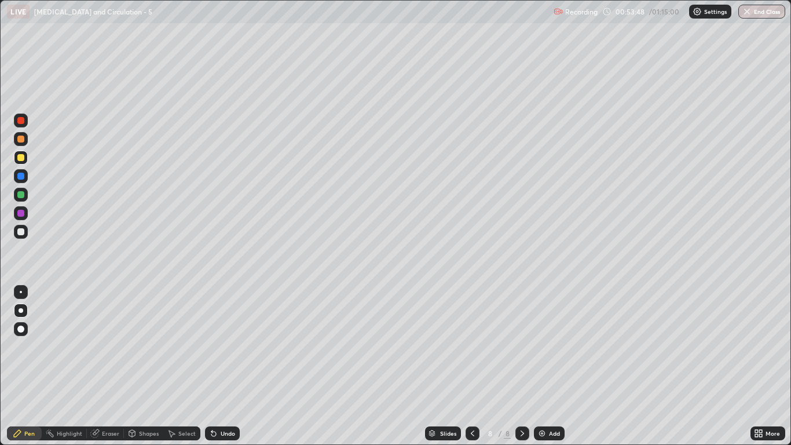
click at [211, 366] on icon at bounding box center [211, 430] width 1 height 1
click at [20, 234] on div at bounding box center [20, 231] width 7 height 7
click at [19, 196] on div at bounding box center [20, 194] width 7 height 7
click at [21, 157] on div at bounding box center [20, 157] width 7 height 7
click at [22, 230] on div at bounding box center [20, 231] width 7 height 7
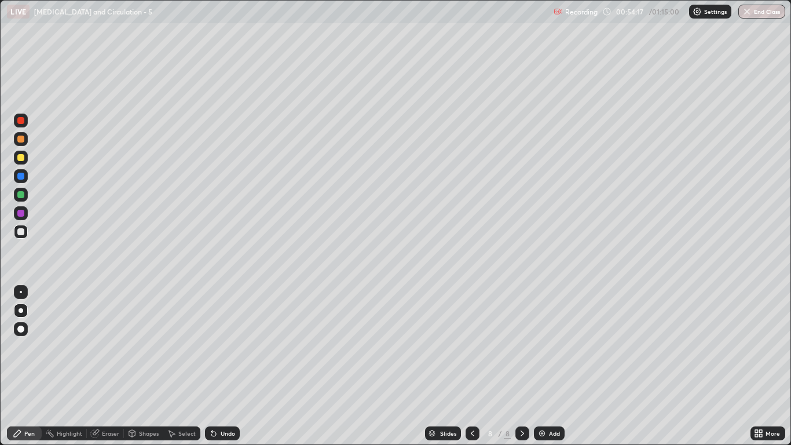
click at [22, 160] on div at bounding box center [20, 157] width 7 height 7
click at [19, 231] on div at bounding box center [20, 231] width 7 height 7
click at [21, 232] on div at bounding box center [20, 231] width 7 height 7
click at [23, 159] on div at bounding box center [20, 157] width 7 height 7
click at [21, 238] on div at bounding box center [21, 232] width 14 height 14
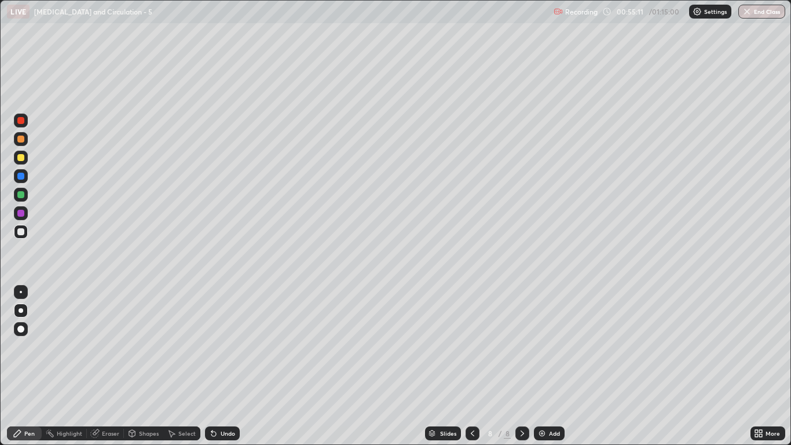
click at [223, 366] on div "Undo" at bounding box center [228, 433] width 14 height 6
click at [21, 156] on div at bounding box center [20, 157] width 7 height 7
click at [22, 175] on div at bounding box center [20, 176] width 7 height 7
click at [23, 160] on div at bounding box center [20, 157] width 7 height 7
click at [21, 197] on div at bounding box center [20, 194] width 7 height 7
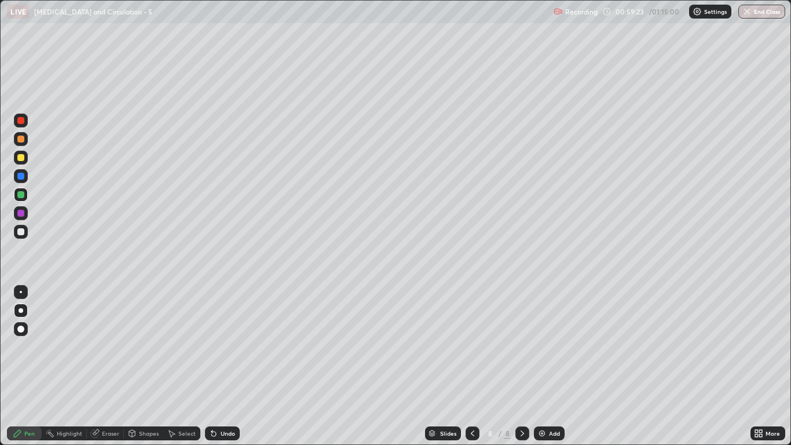
click at [104, 366] on div "Eraser" at bounding box center [110, 433] width 17 height 6
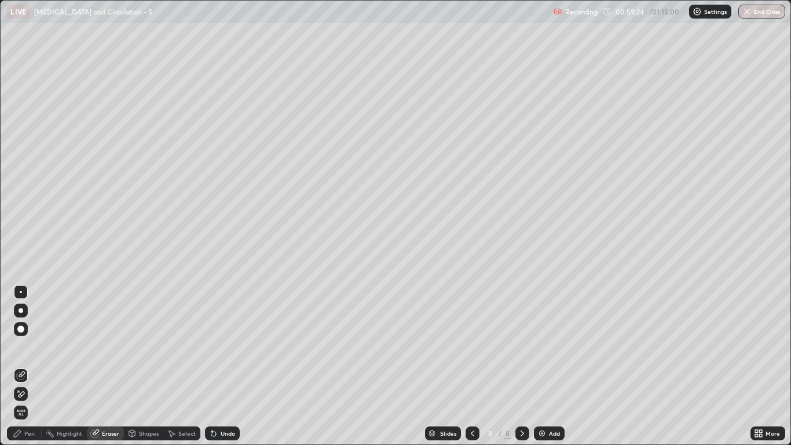
click at [18, 366] on icon at bounding box center [20, 394] width 9 height 10
click at [23, 366] on div "Pen" at bounding box center [24, 433] width 35 height 14
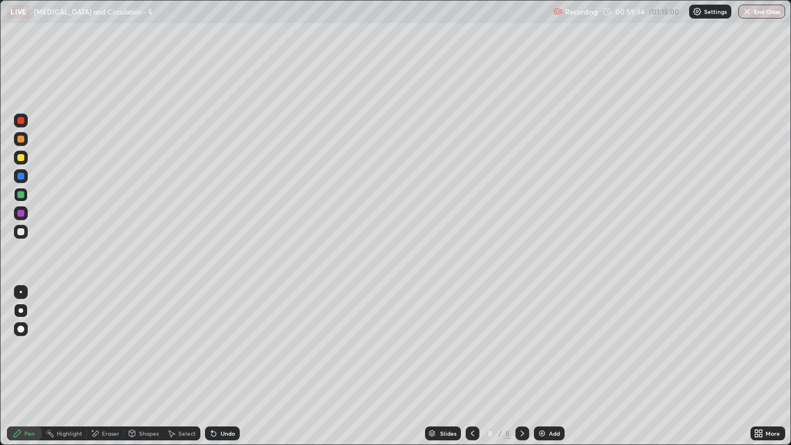
click at [22, 228] on div at bounding box center [21, 232] width 14 height 14
click at [216, 366] on icon at bounding box center [213, 433] width 9 height 9
click at [221, 366] on div "Undo" at bounding box center [228, 433] width 14 height 6
click at [21, 162] on div at bounding box center [21, 158] width 14 height 14
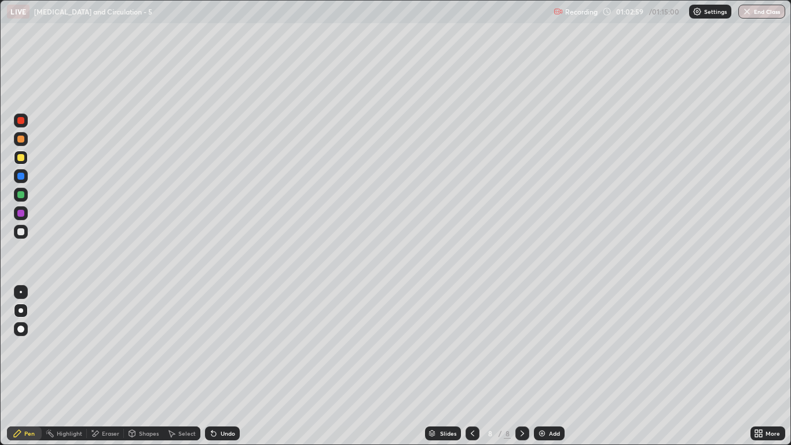
click at [20, 196] on div at bounding box center [20, 194] width 7 height 7
click at [16, 215] on div at bounding box center [21, 213] width 14 height 14
click at [544, 366] on img at bounding box center [541, 433] width 9 height 9
click at [22, 159] on div at bounding box center [20, 157] width 7 height 7
click at [20, 234] on div at bounding box center [20, 231] width 7 height 7
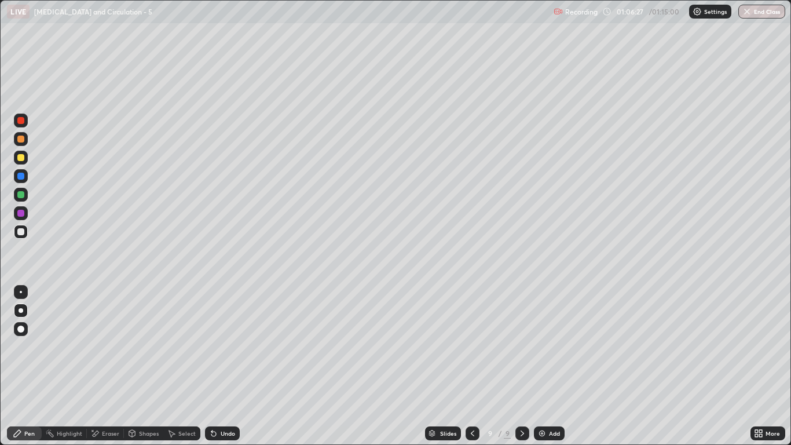
click at [136, 366] on icon at bounding box center [131, 433] width 9 height 9
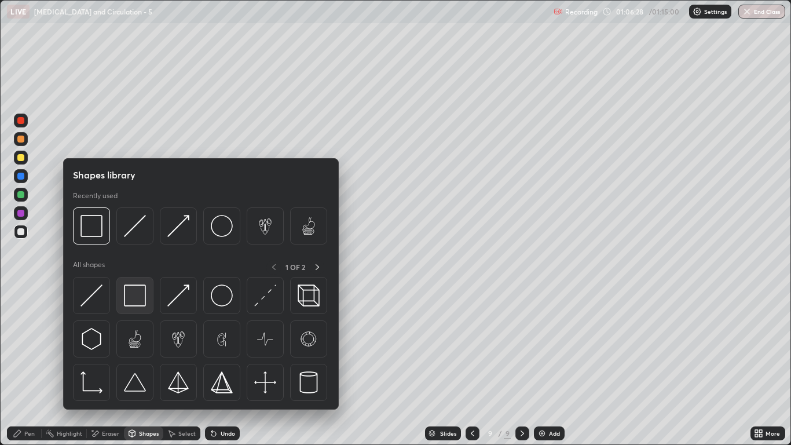
click at [129, 294] on img at bounding box center [135, 295] width 22 height 22
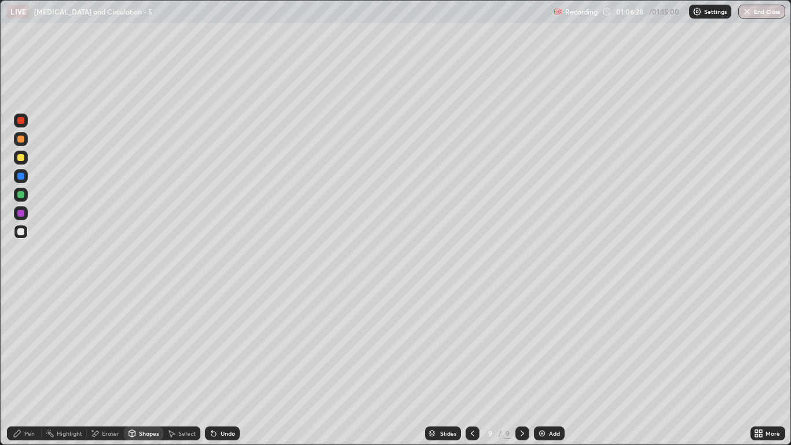
click at [21, 192] on div at bounding box center [20, 194] width 7 height 7
click at [20, 214] on div at bounding box center [20, 213] width 7 height 7
click at [218, 366] on div "Undo" at bounding box center [222, 433] width 35 height 14
click at [221, 366] on div "Undo" at bounding box center [228, 433] width 14 height 6
click at [25, 366] on div "Pen" at bounding box center [24, 433] width 35 height 14
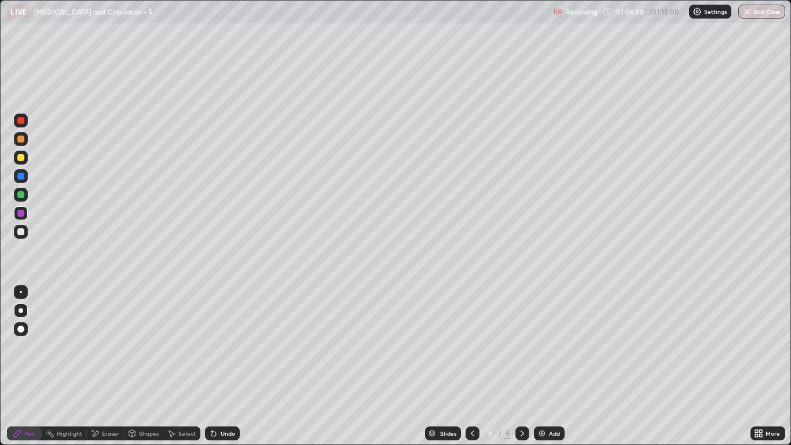
click at [23, 156] on div at bounding box center [20, 157] width 7 height 7
click at [18, 164] on div at bounding box center [21, 158] width 14 height 14
click at [753, 10] on button "End Class" at bounding box center [761, 12] width 47 height 14
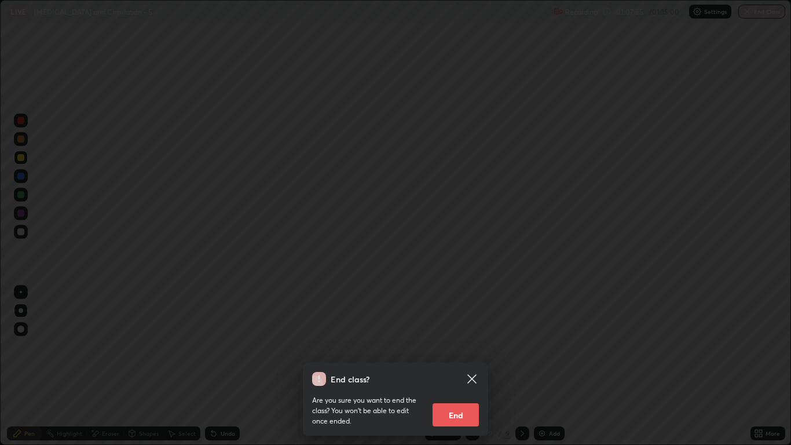
click at [460, 366] on button "End" at bounding box center [456, 414] width 46 height 23
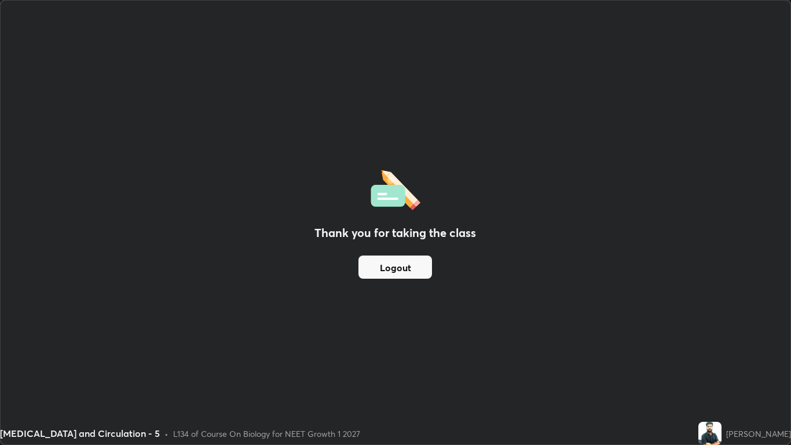
click at [409, 264] on button "Logout" at bounding box center [396, 266] width 74 height 23
